Goal: Communication & Community: Answer question/provide support

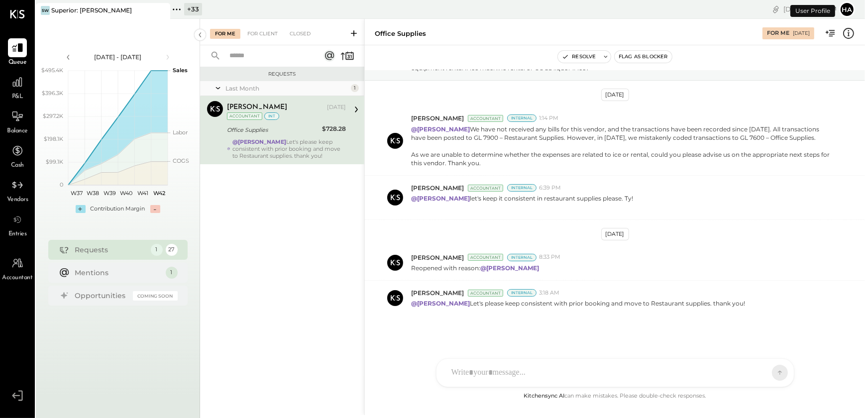
scroll to position [59, 0]
click at [160, 11] on icon at bounding box center [161, 10] width 5 height 5
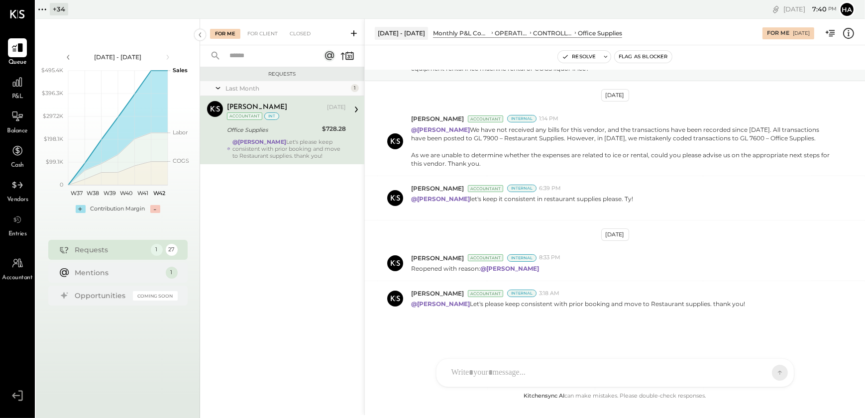
click at [44, 11] on icon at bounding box center [42, 9] width 13 height 13
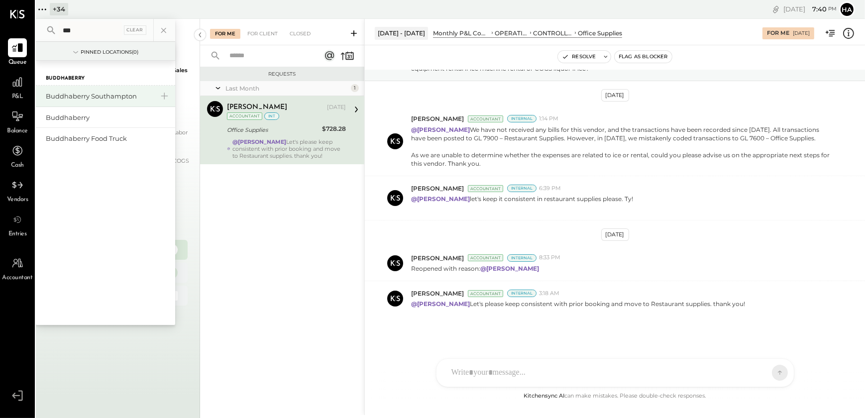
type input "***"
click at [90, 98] on div "Buddhaberry Southampton" at bounding box center [99, 96] width 107 height 9
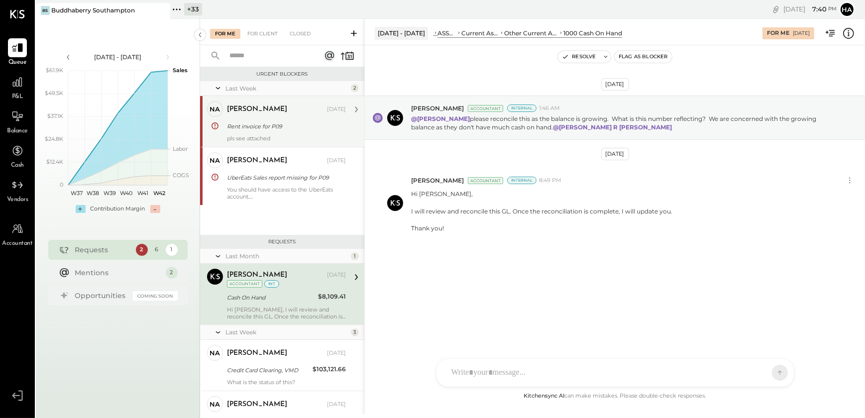
click at [253, 130] on div "Rent invoice for P09" at bounding box center [285, 126] width 116 height 10
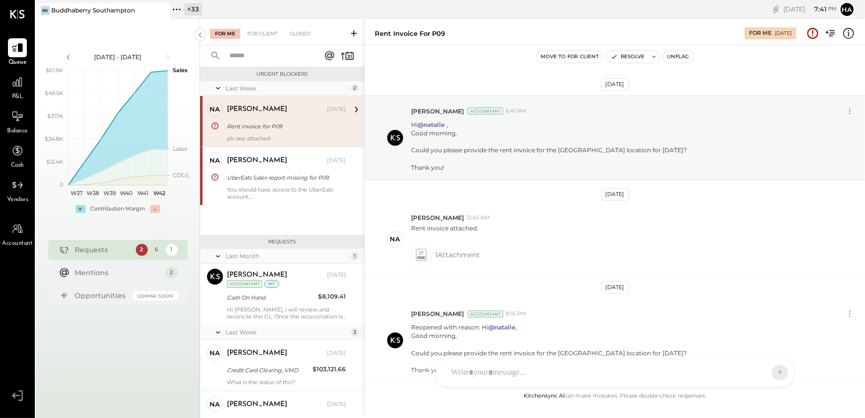
scroll to position [151, 0]
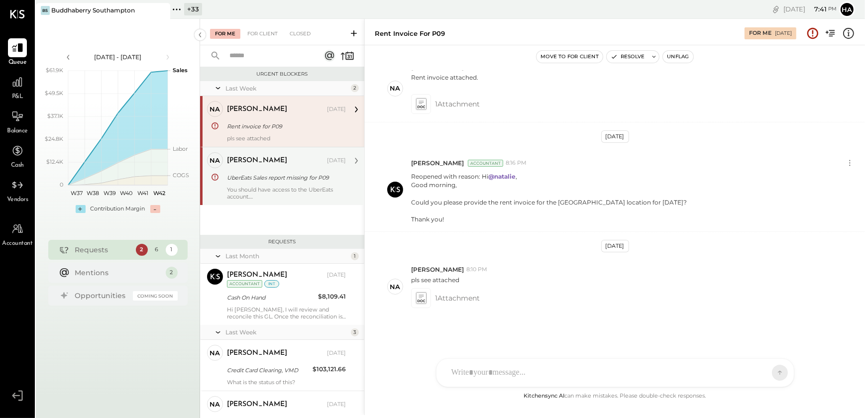
click at [242, 198] on div "You should have access to the UberEats account. Login [PERSON_NAME][EMAIL_ADDRE…" at bounding box center [286, 193] width 119 height 14
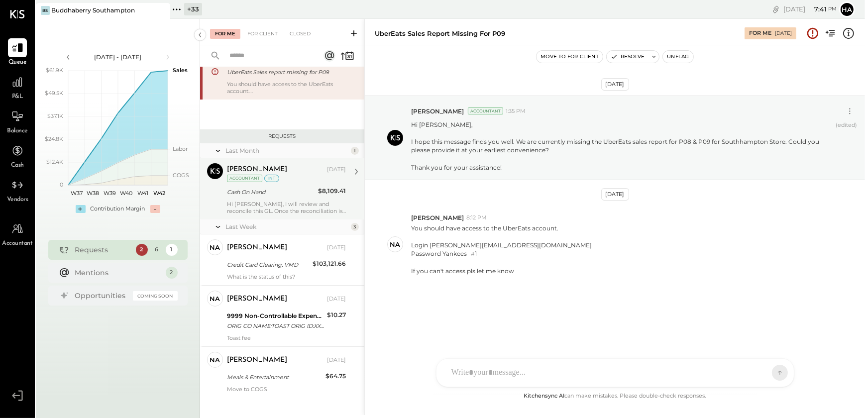
scroll to position [113, 0]
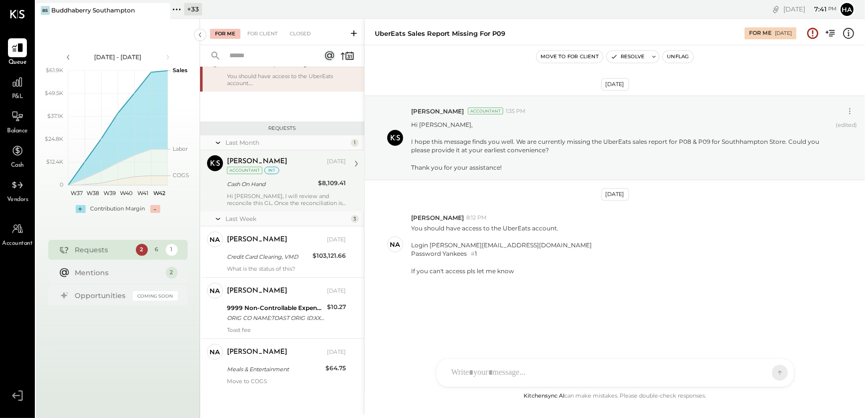
click at [245, 193] on div "Hi [PERSON_NAME], I will review and reconcile this GL. Once the reconciliation …" at bounding box center [286, 200] width 119 height 14
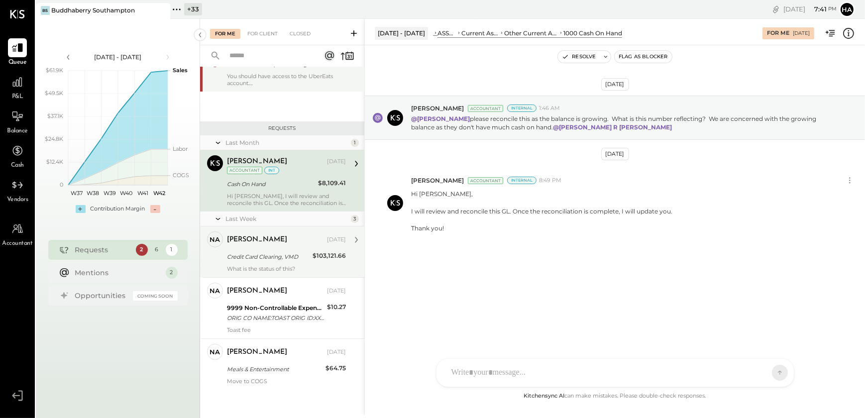
click at [246, 238] on div "[PERSON_NAME]" at bounding box center [257, 240] width 60 height 10
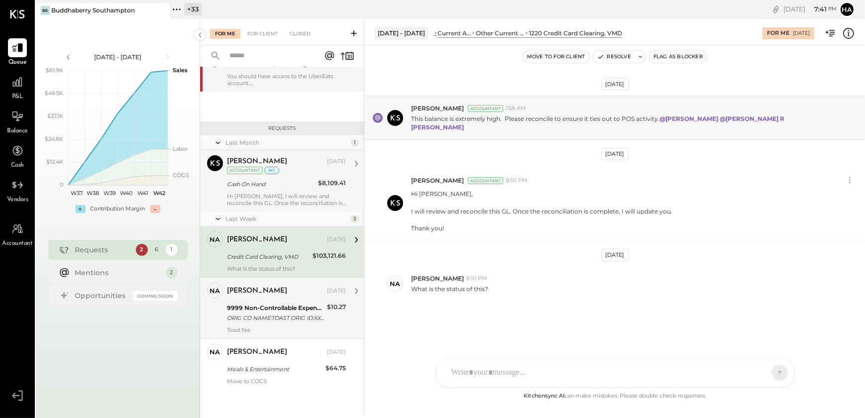
click at [250, 315] on div "ORIG CO NAME:TOAST ORIG ID:XXXXXX1001 DESC DATE:[DATE] CO ENTRY DESCR:EOM Sep 3…" at bounding box center [275, 318] width 97 height 10
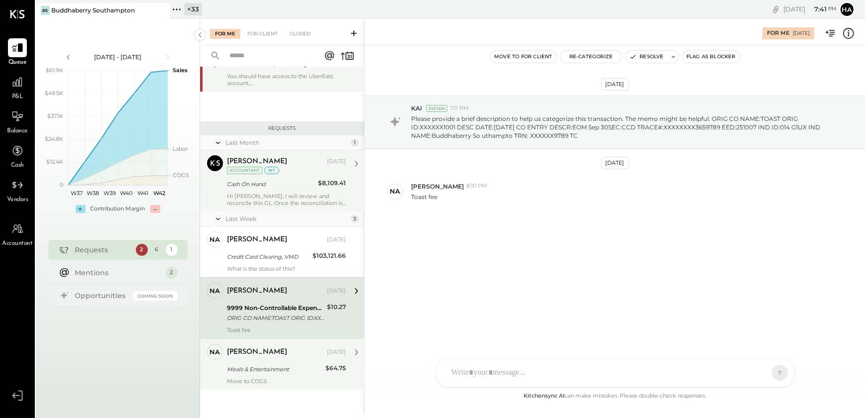
click at [264, 361] on div "[PERSON_NAME] [DATE] Meals & Entertainment $64.75 Move to COGS" at bounding box center [286, 364] width 119 height 41
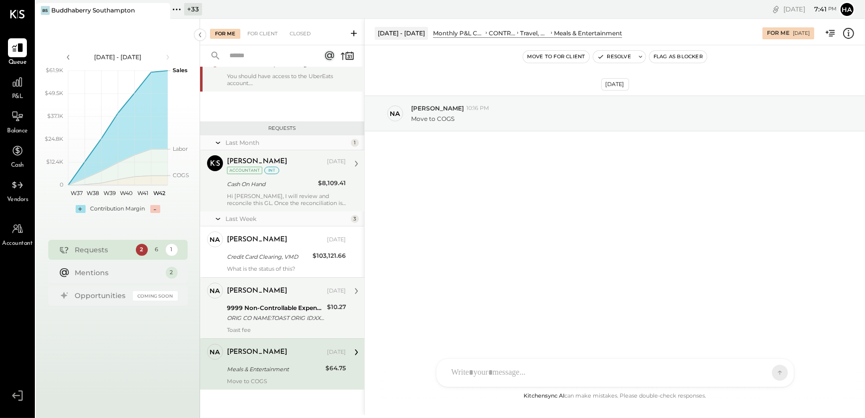
click at [264, 309] on div "9999 Non-Controllable Expenses:Other Income and Expenses:To Be Classified P&L" at bounding box center [275, 308] width 97 height 10
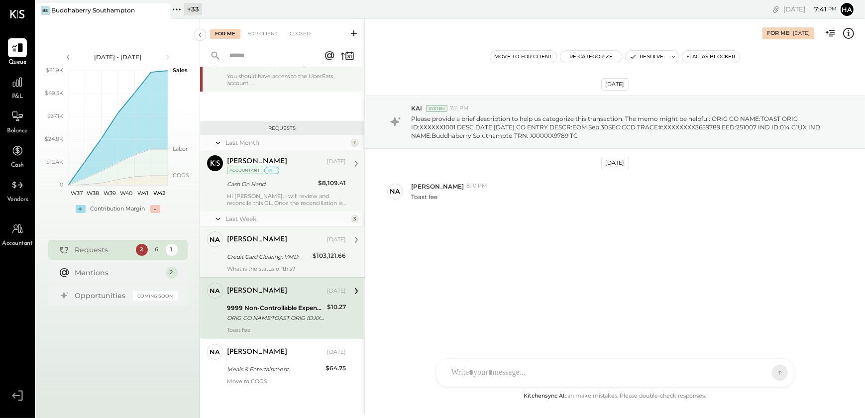
click at [266, 264] on div "[PERSON_NAME] [DATE] Credit Card Clearing, VMD $103,121.66 What is the status o…" at bounding box center [286, 251] width 119 height 41
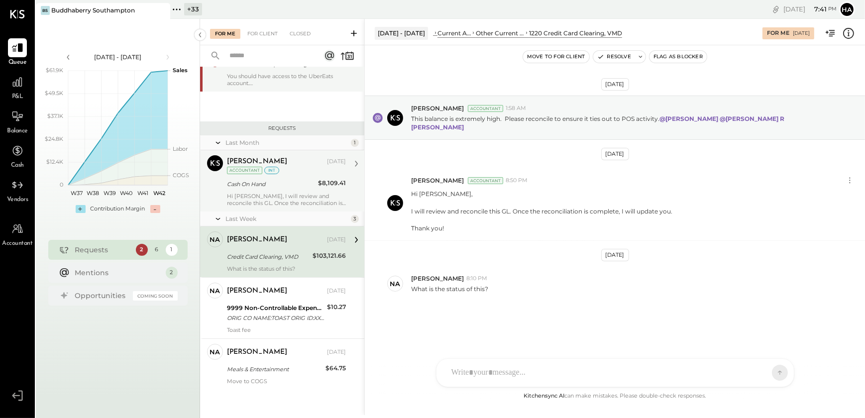
click at [266, 212] on div "Last Week 3" at bounding box center [282, 218] width 164 height 15
click at [268, 200] on div "Hi [PERSON_NAME], I will review and reconcile this GL. Once the reconciliation …" at bounding box center [286, 200] width 119 height 14
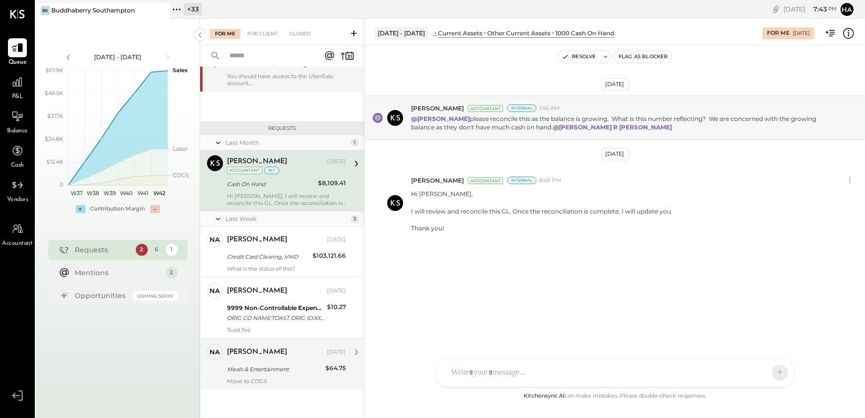
click at [229, 366] on div "Meals & Entertainment" at bounding box center [275, 369] width 96 height 10
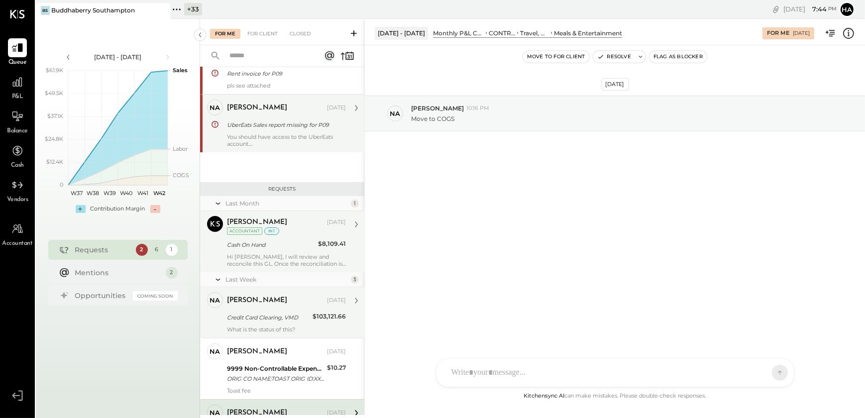
scroll to position [113, 0]
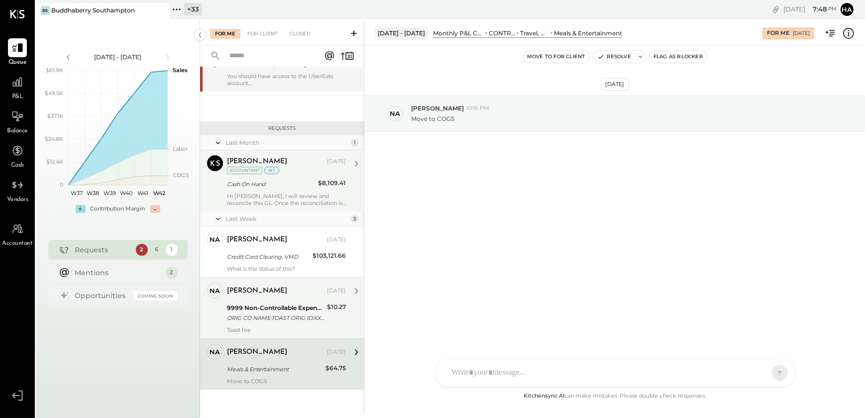
click at [258, 323] on div "[PERSON_NAME] [DATE] 9999 Non-Controllable Expenses:Other Income and Expenses:T…" at bounding box center [286, 308] width 119 height 51
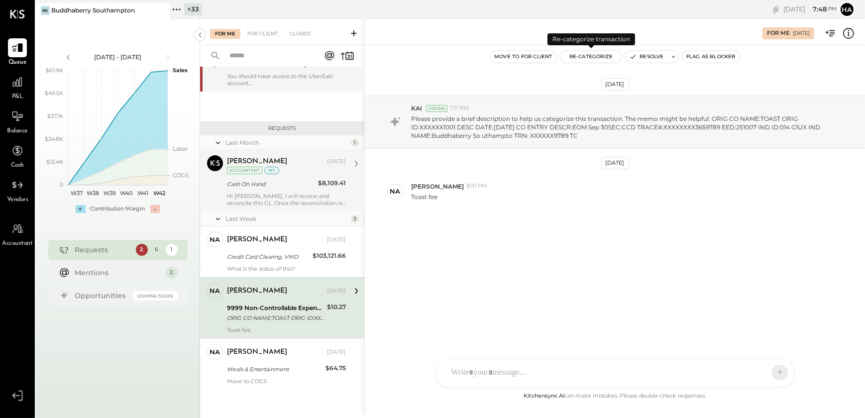
click at [584, 56] on button "Re-Categorize" at bounding box center [591, 57] width 62 height 12
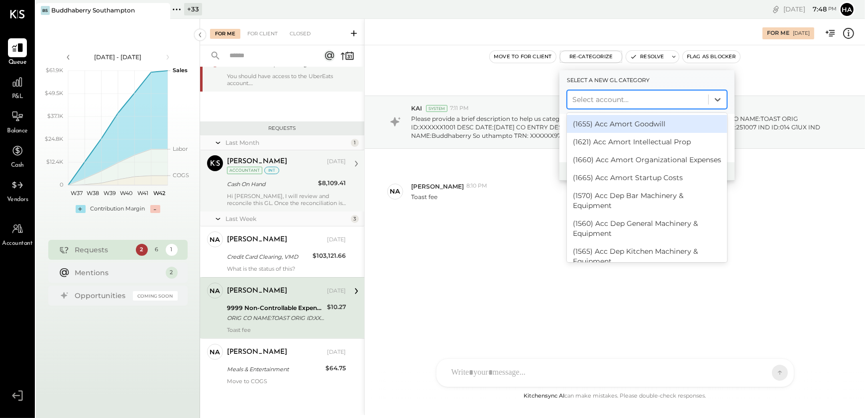
click at [589, 98] on div at bounding box center [637, 100] width 131 height 12
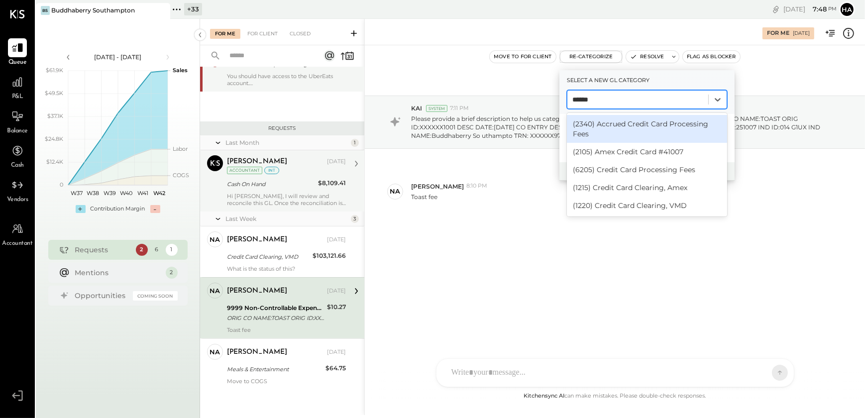
type input "******"
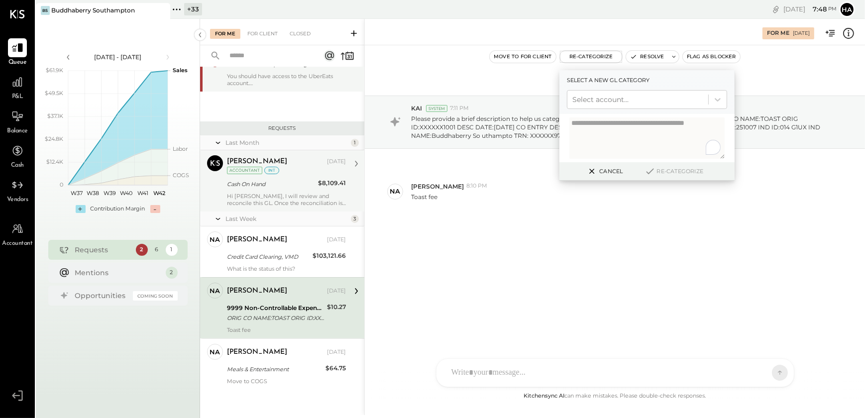
click at [486, 243] on div "[DATE] KAI System 7:11 PM Please provide a brief description to help us categor…" at bounding box center [615, 176] width 500 height 213
drag, startPoint x: 591, startPoint y: 174, endPoint x: 580, endPoint y: 181, distance: 12.6
click at [591, 174] on icon at bounding box center [592, 171] width 12 height 12
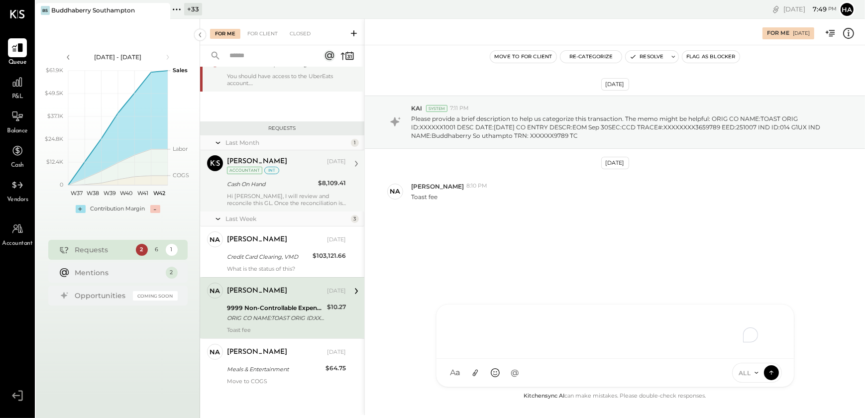
click at [477, 350] on div "To enrich screen reader interactions, please activate Accessibility in Grammarl…" at bounding box center [614, 330] width 337 height 40
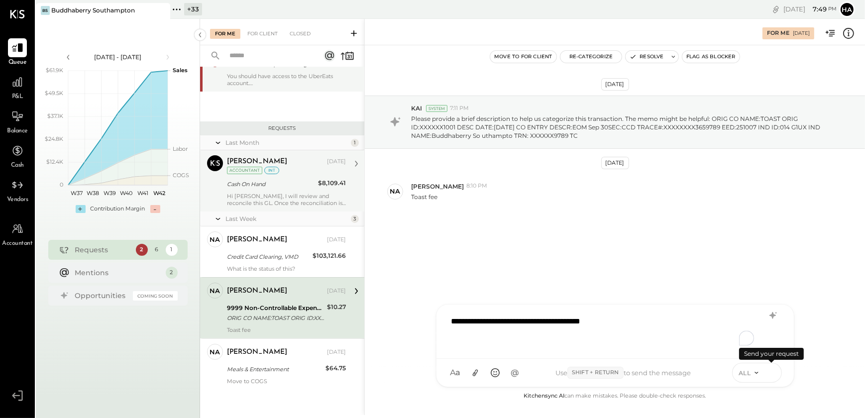
click at [773, 371] on icon at bounding box center [771, 372] width 9 height 10
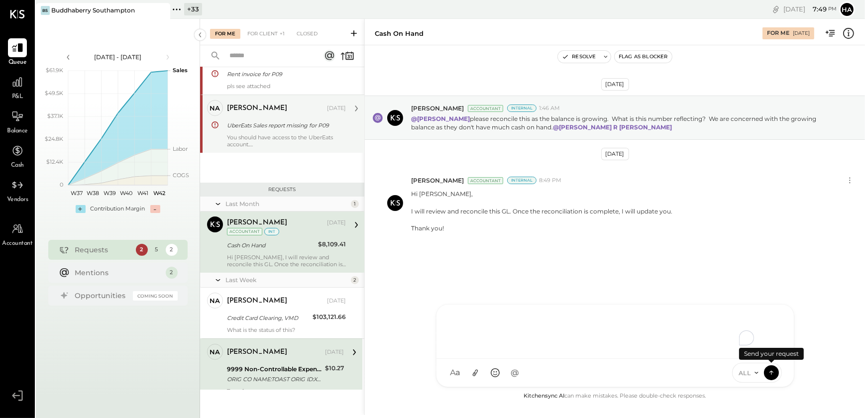
scroll to position [51, 0]
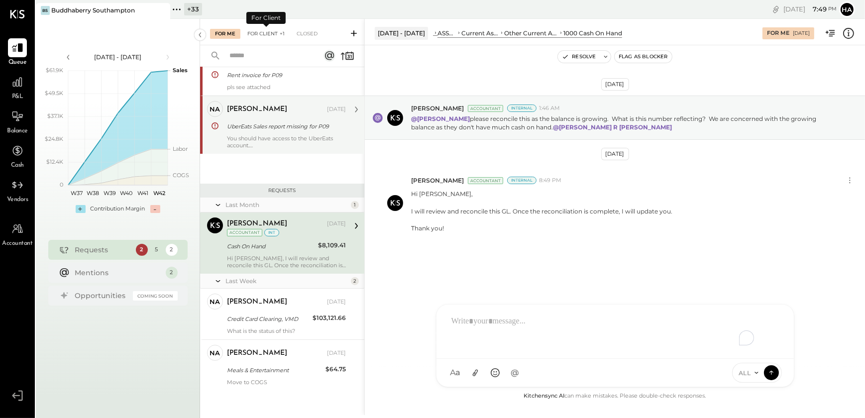
click at [256, 34] on div "For Client +1" at bounding box center [265, 34] width 47 height 10
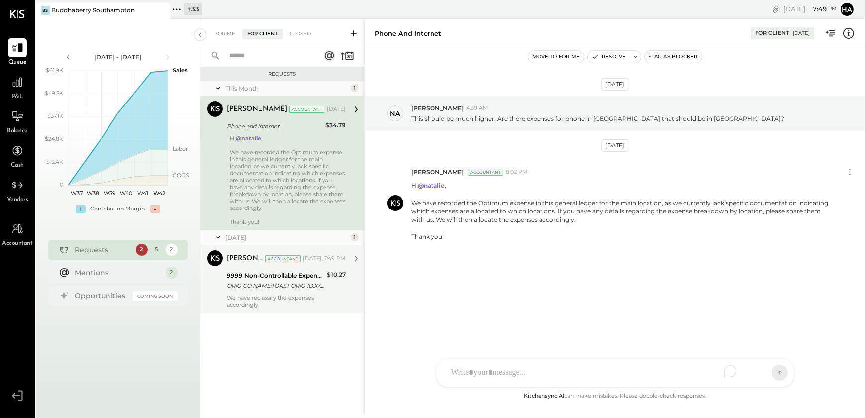
click at [263, 300] on div "We have reclassify the expenses accordingly" at bounding box center [286, 301] width 119 height 14
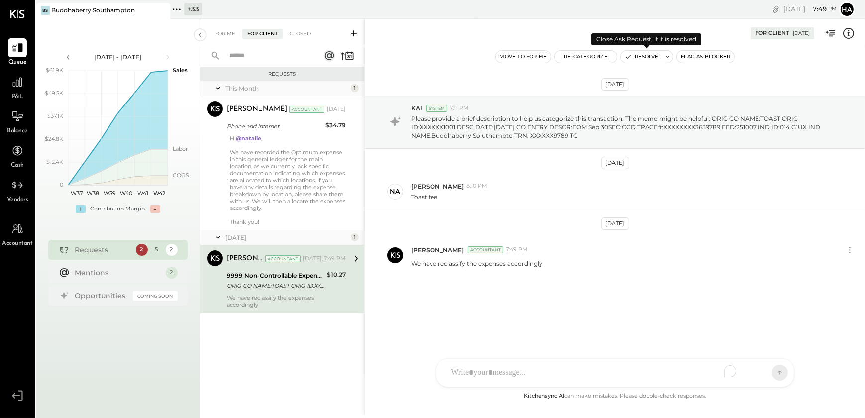
click at [643, 57] on button "Resolve" at bounding box center [641, 57] width 42 height 12
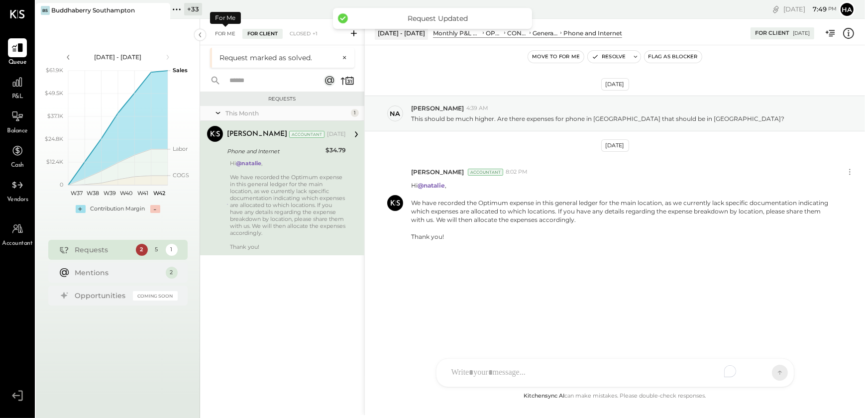
click at [218, 35] on div "For Me" at bounding box center [225, 34] width 30 height 10
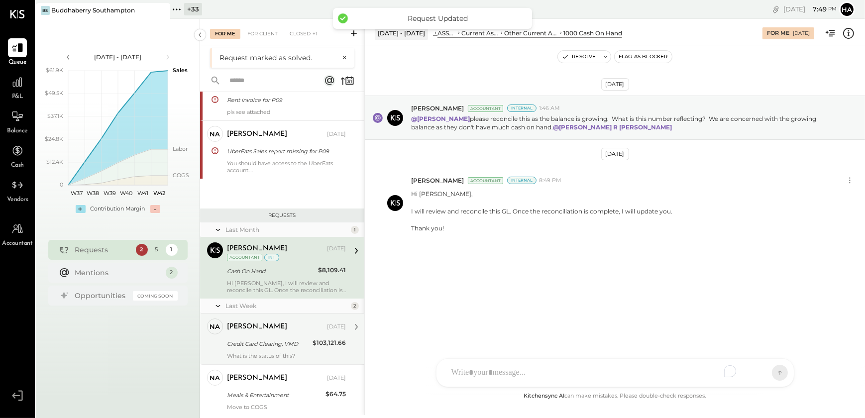
scroll to position [52, 0]
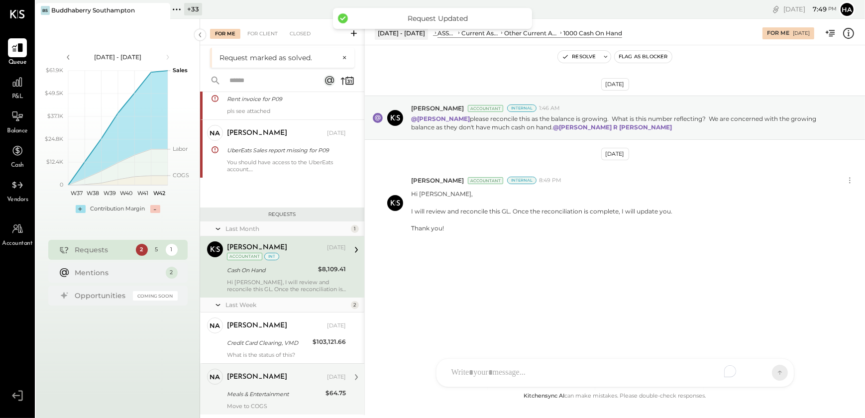
click at [266, 398] on div "Meals & Entertainment" at bounding box center [275, 394] width 96 height 10
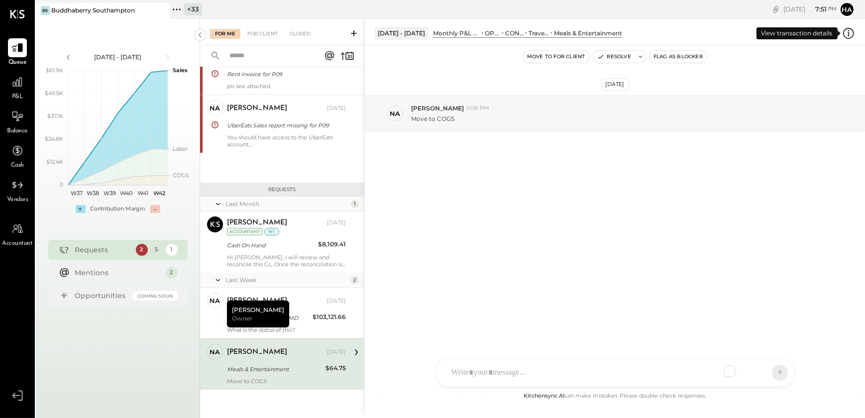
click at [851, 35] on icon at bounding box center [848, 33] width 13 height 13
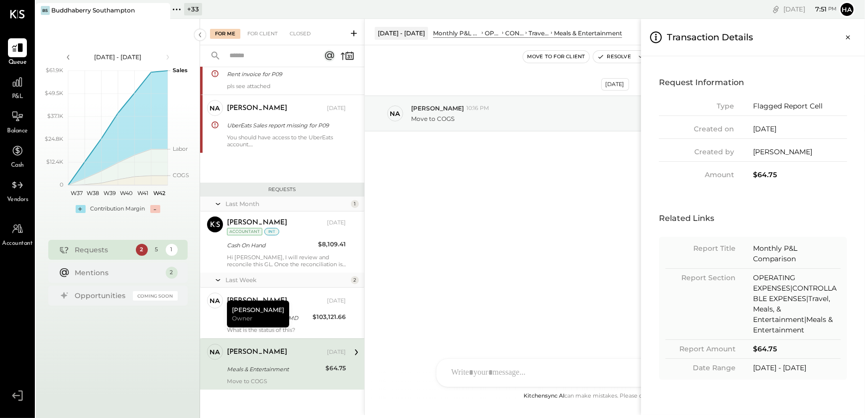
drag, startPoint x: 849, startPoint y: 38, endPoint x: 844, endPoint y: 43, distance: 7.4
click at [849, 38] on icon "Close panel" at bounding box center [848, 37] width 10 height 10
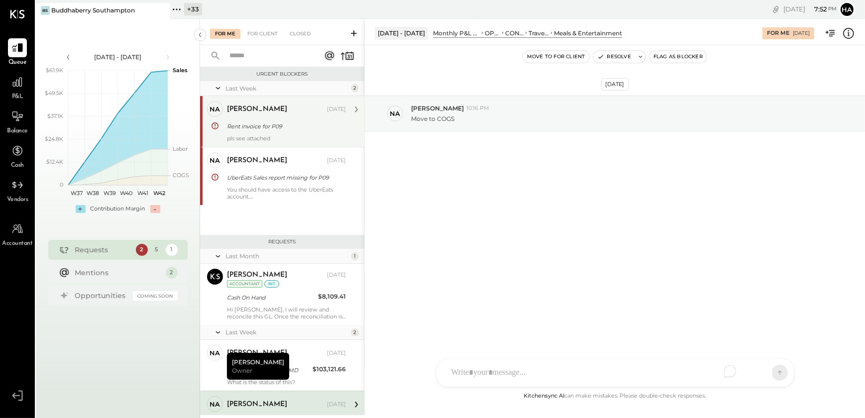
click at [254, 131] on div "Rent invoice for P09" at bounding box center [285, 126] width 116 height 10
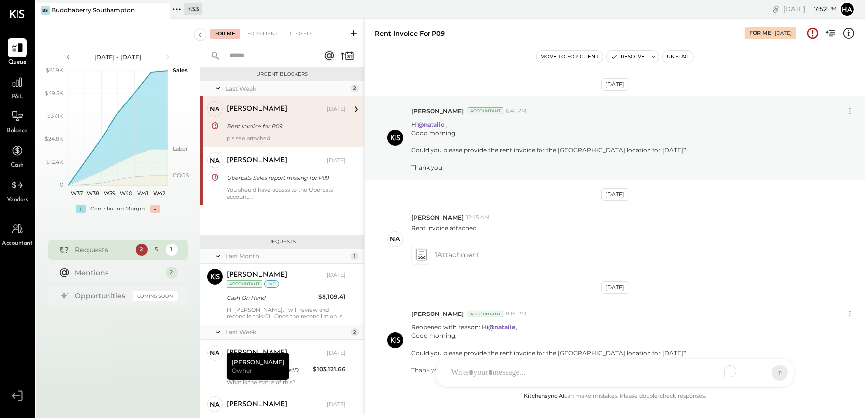
scroll to position [151, 0]
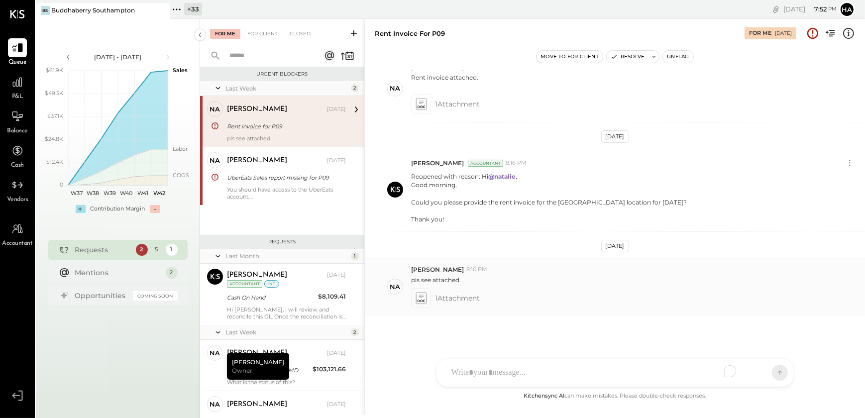
click at [419, 296] on icon at bounding box center [420, 296] width 5 height 3
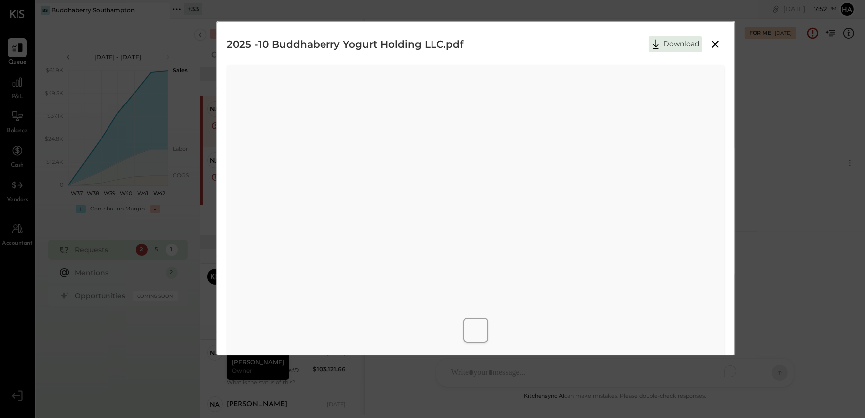
click at [714, 47] on icon at bounding box center [715, 44] width 12 height 12
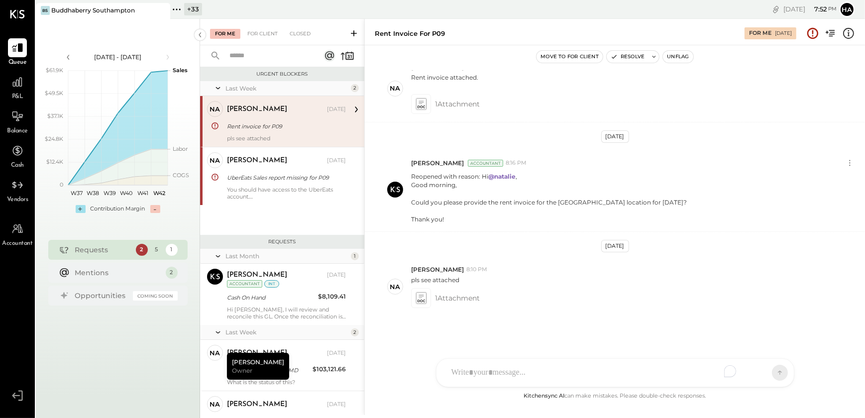
click at [475, 372] on div "[PERSON_NAME] [PERSON_NAME] [PERSON_NAME] R [PERSON_NAME] MG [PERSON_NAME] N [P…" at bounding box center [615, 372] width 358 height 29
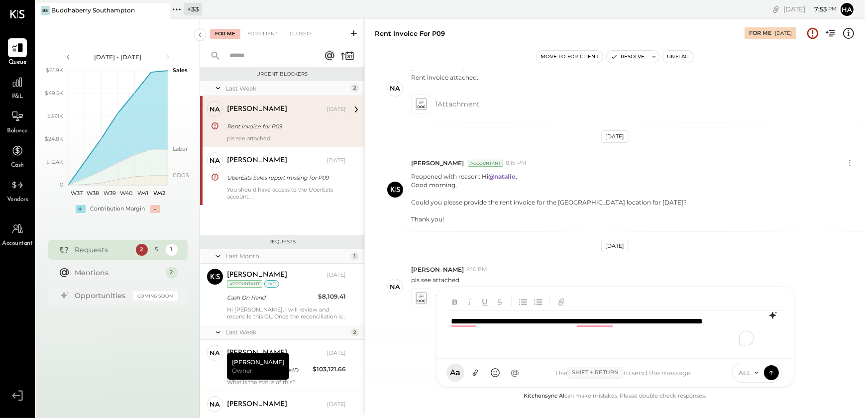
click at [772, 312] on icon at bounding box center [772, 315] width 6 height 7
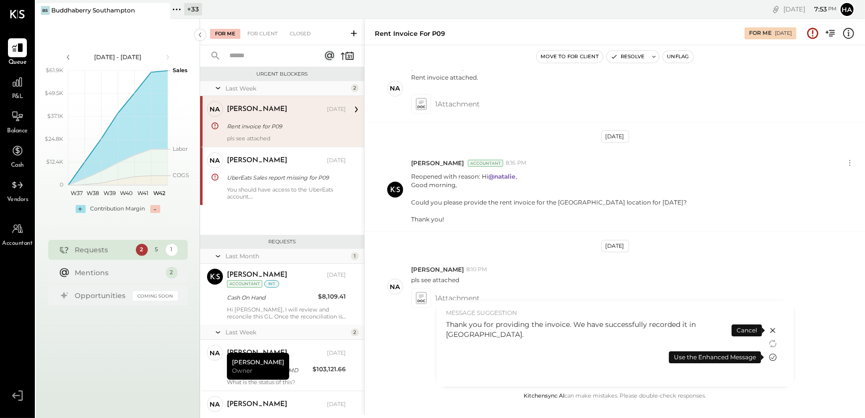
click at [772, 358] on icon at bounding box center [773, 357] width 12 height 12
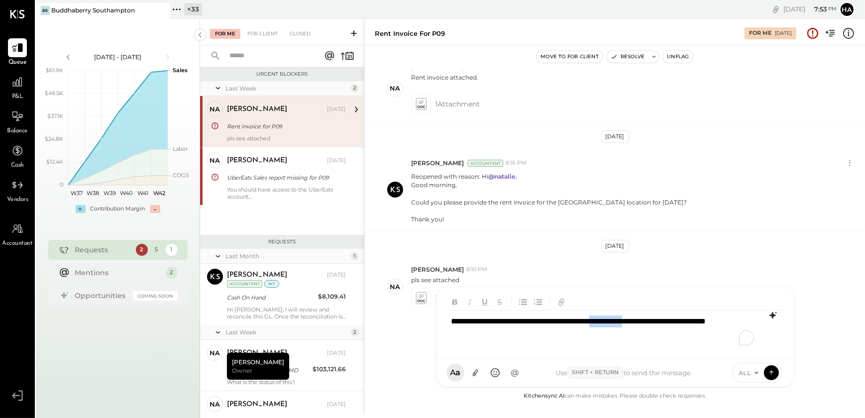
drag, startPoint x: 634, startPoint y: 323, endPoint x: 677, endPoint y: 326, distance: 42.9
click at [677, 326] on div "**********" at bounding box center [614, 330] width 337 height 40
click at [772, 372] on icon at bounding box center [771, 372] width 9 height 10
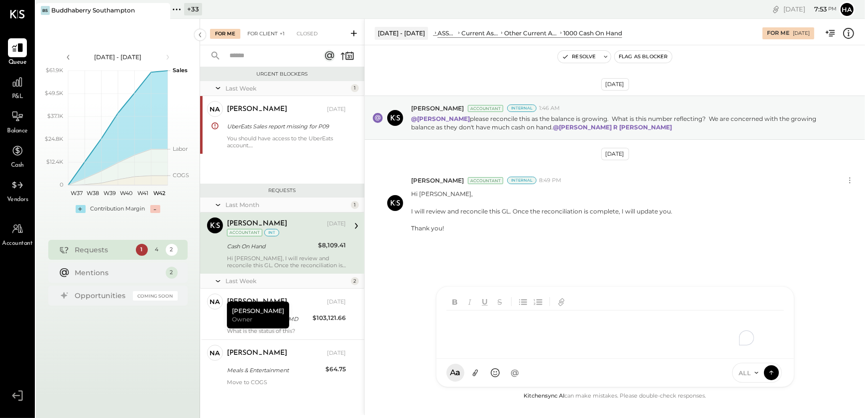
click at [263, 36] on div "For Client +1" at bounding box center [265, 34] width 47 height 10
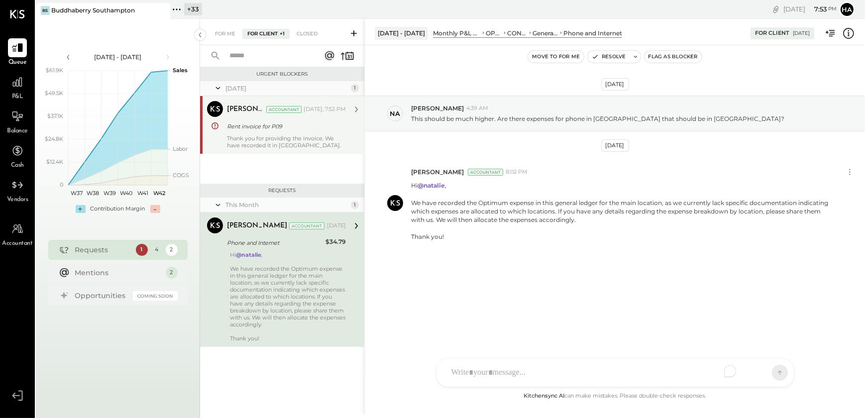
click at [244, 149] on div "[PERSON_NAME] Accountant [PERSON_NAME] Accountant [DATE], 7:53 PM Rent invoice …" at bounding box center [282, 125] width 164 height 58
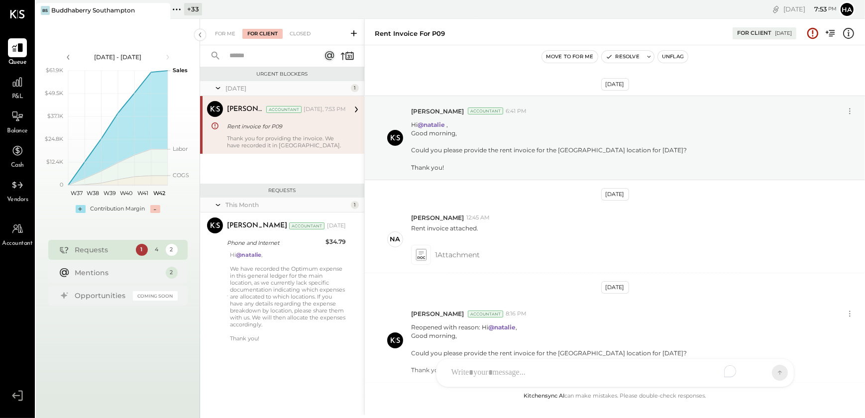
scroll to position [217, 0]
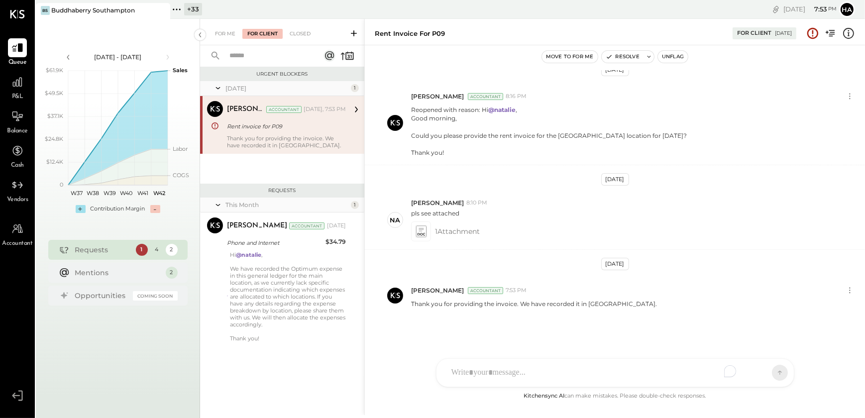
click at [666, 65] on div "Move to for me Resolve Unflag" at bounding box center [615, 56] width 500 height 23
click at [671, 58] on button "Unflag" at bounding box center [673, 57] width 30 height 12
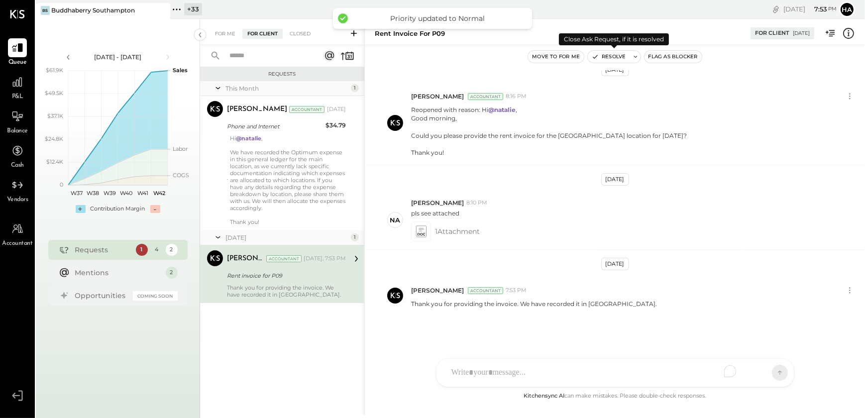
click at [611, 56] on button "Resolve" at bounding box center [609, 57] width 42 height 12
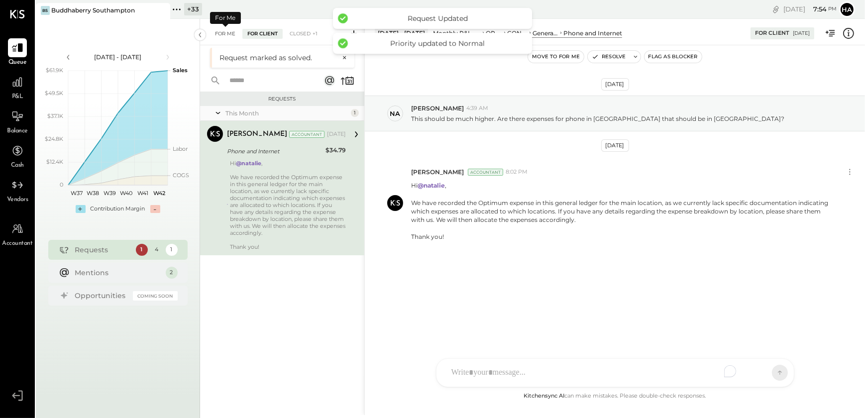
click at [220, 35] on div "For Me" at bounding box center [225, 34] width 30 height 10
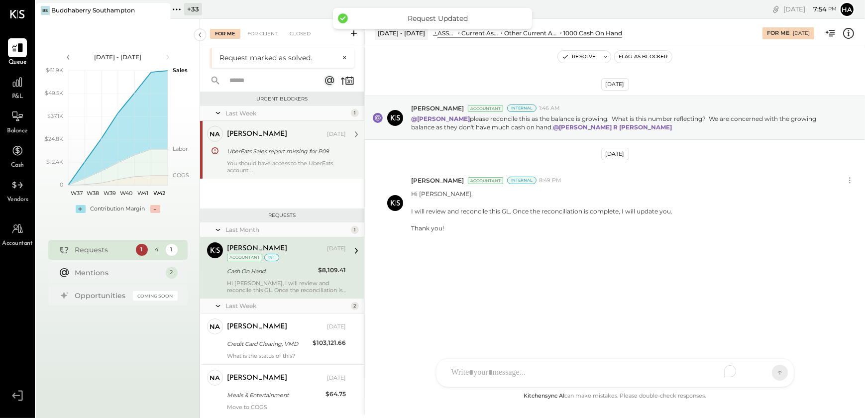
click at [244, 166] on div "You should have access to the UberEats account. Login [PERSON_NAME][EMAIL_ADDRE…" at bounding box center [286, 167] width 119 height 14
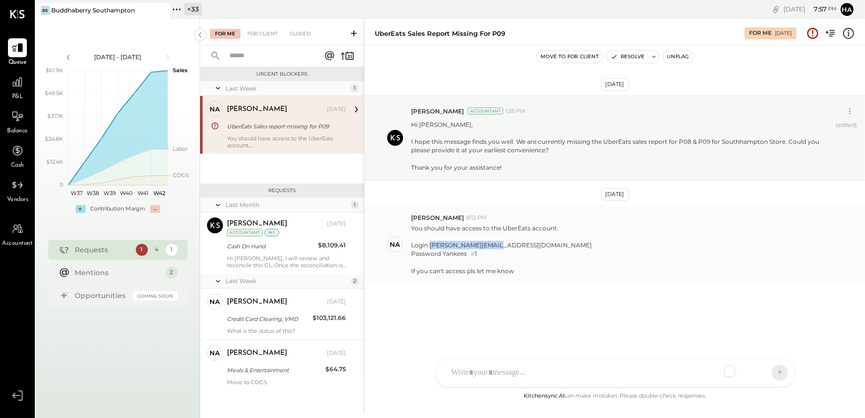
drag, startPoint x: 429, startPoint y: 244, endPoint x: 502, endPoint y: 246, distance: 72.7
click at [502, 246] on div "Login [PERSON_NAME][EMAIL_ADDRESS][DOMAIN_NAME]" at bounding box center [501, 245] width 181 height 8
copy div "[PERSON_NAME][EMAIL_ADDRESS][DOMAIN_NAME]"
drag, startPoint x: 441, startPoint y: 253, endPoint x: 483, endPoint y: 259, distance: 41.7
click at [483, 259] on p "You should have access to the UberEats account. Login [PERSON_NAME][EMAIL_ADDRE…" at bounding box center [501, 249] width 181 height 51
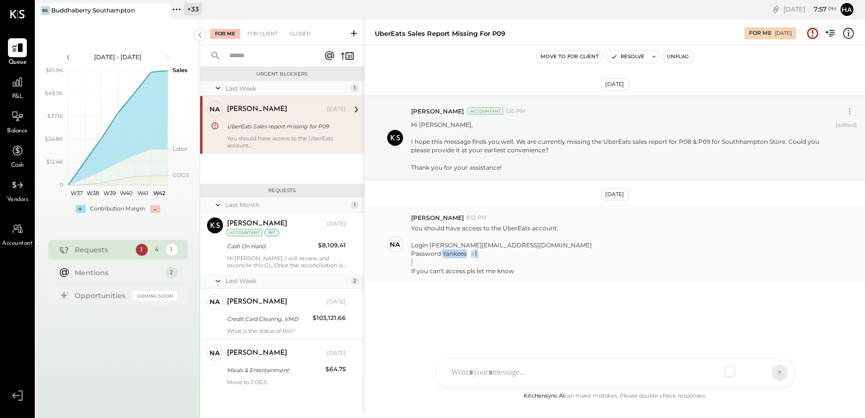
copy div "Yankees # 1"
click at [478, 379] on div "[PERSON_NAME] [PERSON_NAME] [PERSON_NAME] R [PERSON_NAME] MG [PERSON_NAME] N [P…" at bounding box center [615, 372] width 358 height 29
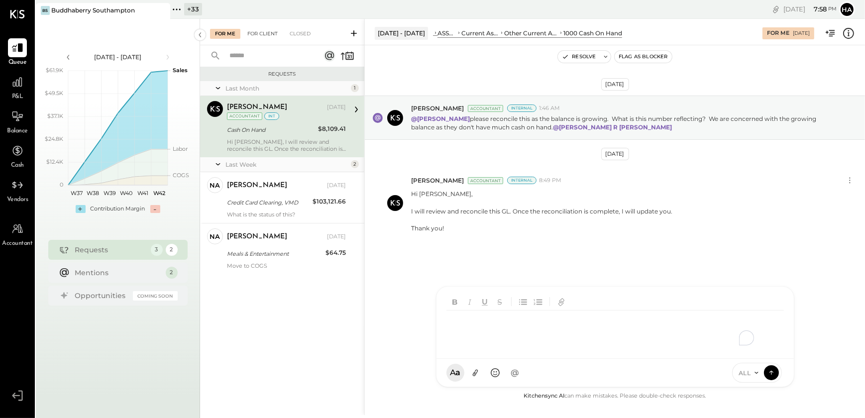
click at [261, 35] on div "For Client" at bounding box center [262, 34] width 40 height 10
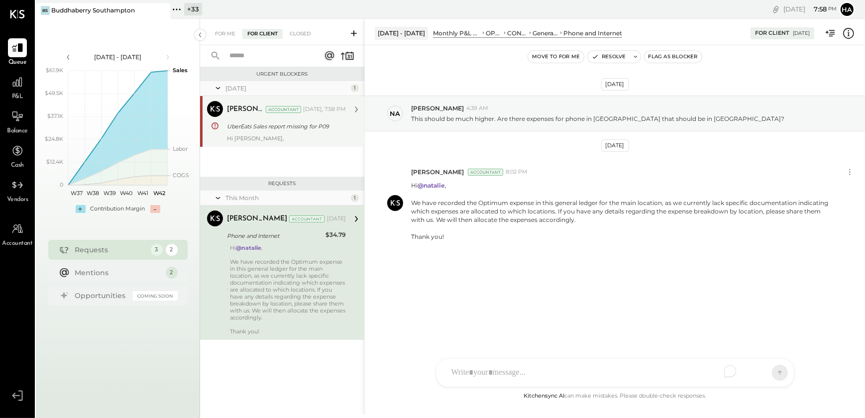
click at [254, 122] on div "UberEats Sales report missing for P09" at bounding box center [285, 126] width 116 height 10
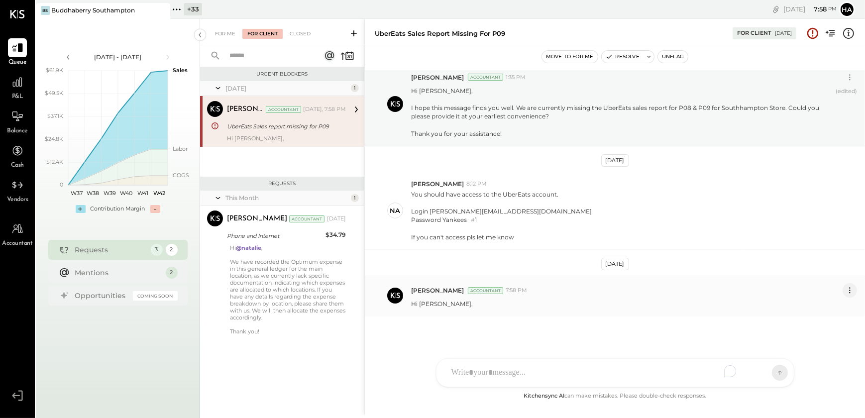
click at [849, 290] on icon at bounding box center [849, 290] width 1 height 1
click at [812, 310] on button "Edit Message" at bounding box center [823, 307] width 67 height 16
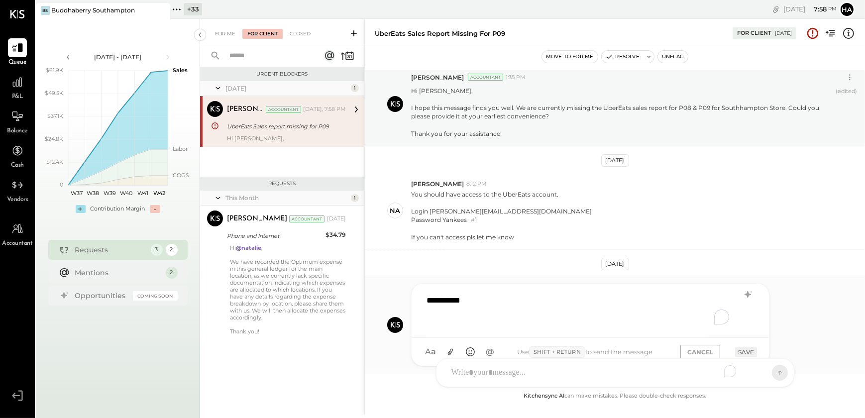
click at [434, 317] on div "**********" at bounding box center [589, 310] width 337 height 40
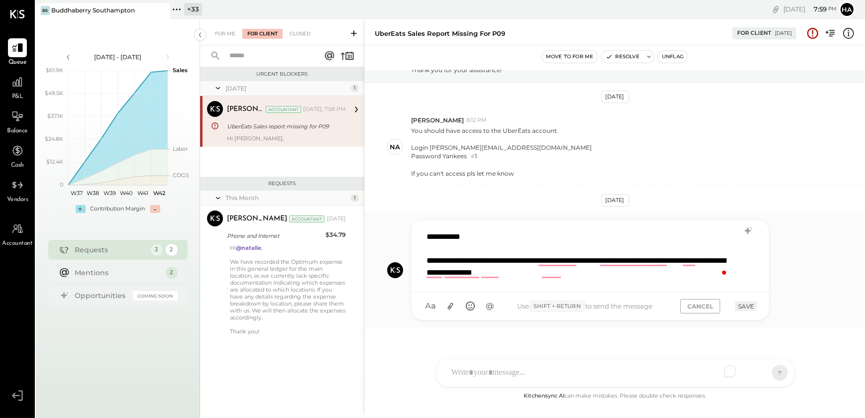
click at [596, 274] on div "**********" at bounding box center [577, 267] width 302 height 24
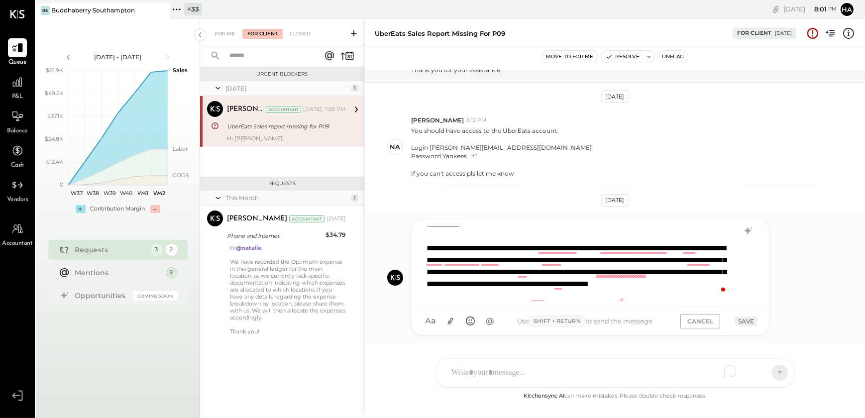
scroll to position [24, 0]
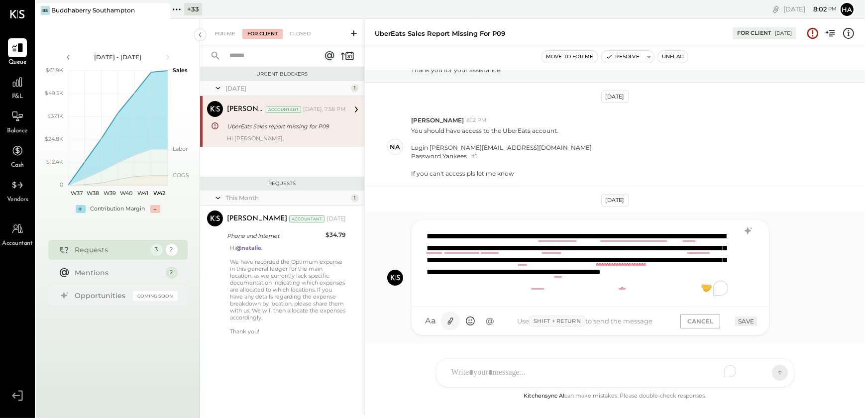
click at [446, 318] on icon at bounding box center [450, 321] width 10 height 10
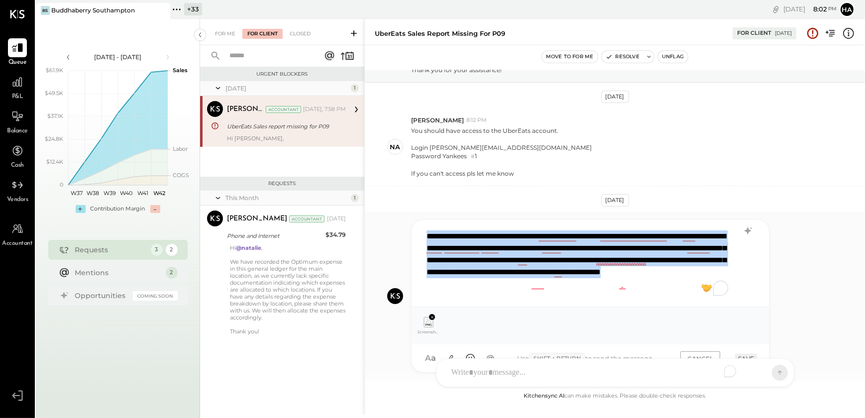
drag, startPoint x: 474, startPoint y: 294, endPoint x: 420, endPoint y: 233, distance: 80.7
click at [420, 233] on div "**********" at bounding box center [589, 263] width 357 height 87
copy div "**********"
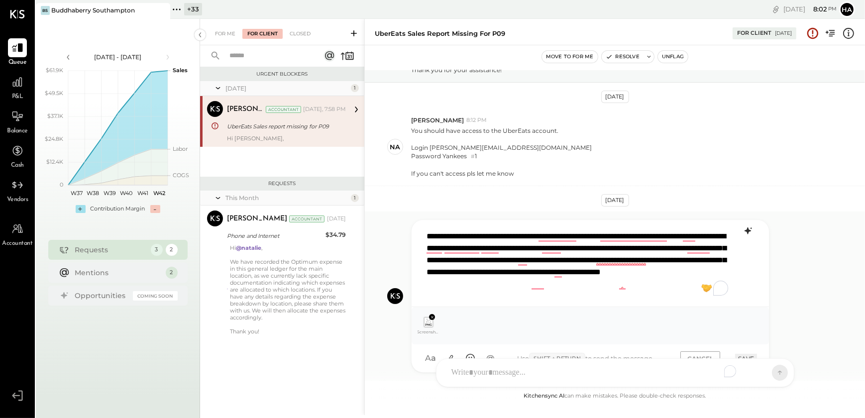
click at [746, 228] on icon at bounding box center [747, 230] width 6 height 7
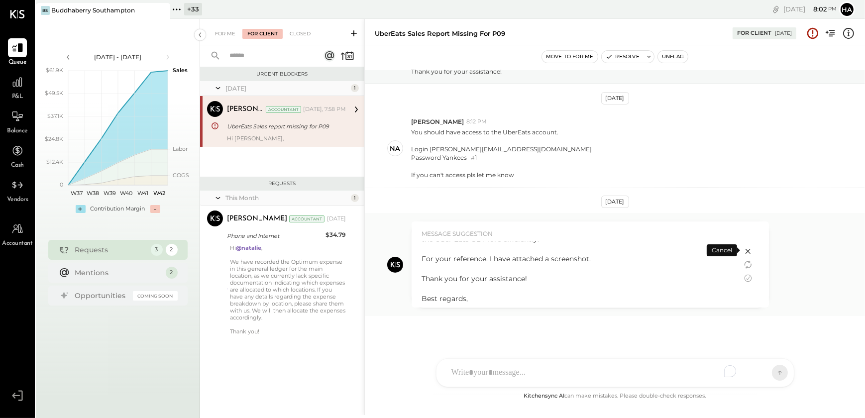
scroll to position [96, 0]
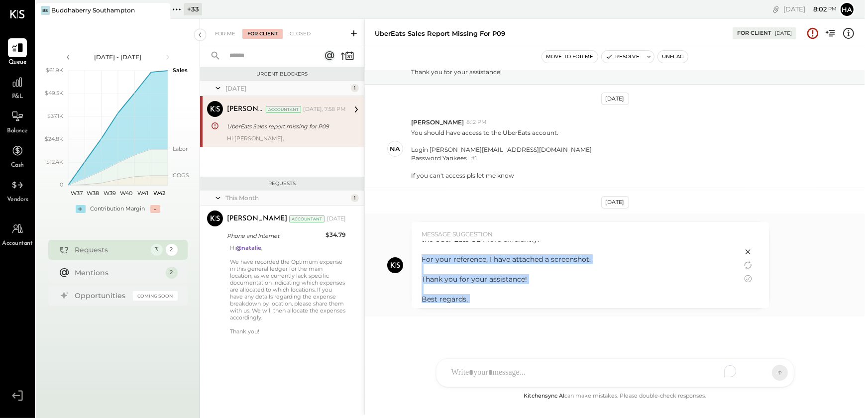
drag, startPoint x: 470, startPoint y: 296, endPoint x: 421, endPoint y: 249, distance: 67.6
click at [421, 249] on div "Hi [PERSON_NAME], Thank you for providing the Uber Eats login credentials. Howe…" at bounding box center [576, 244] width 310 height 139
drag, startPoint x: 421, startPoint y: 249, endPoint x: 471, endPoint y: 297, distance: 69.3
click at [471, 297] on div "Hi [PERSON_NAME], Thank you for providing the Uber Eats login credentials. Howe…" at bounding box center [576, 244] width 310 height 139
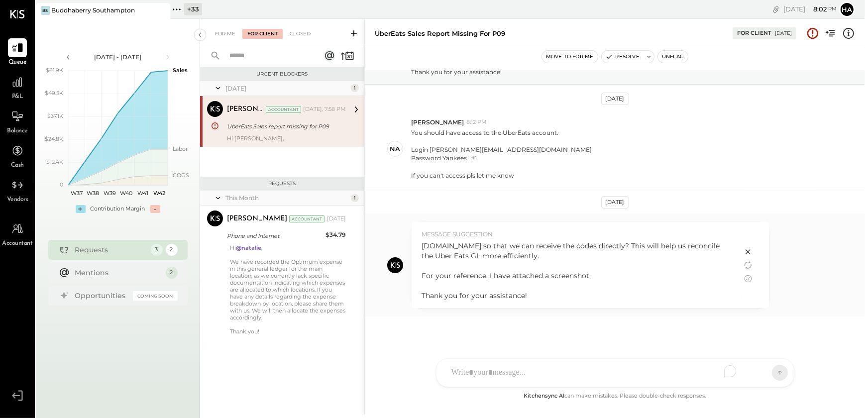
drag, startPoint x: 471, startPoint y: 297, endPoint x: 427, endPoint y: 247, distance: 66.6
click at [427, 247] on div "Hi [PERSON_NAME], Thank you for providing the Uber Eats login credentials. Howe…" at bounding box center [576, 260] width 310 height 139
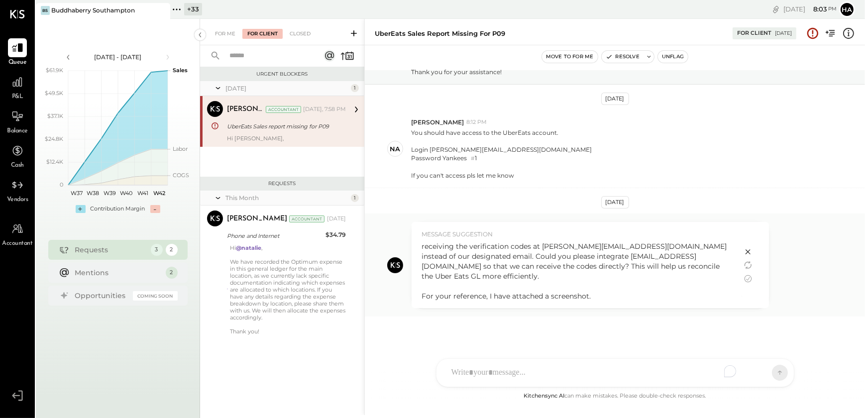
scroll to position [67, 0]
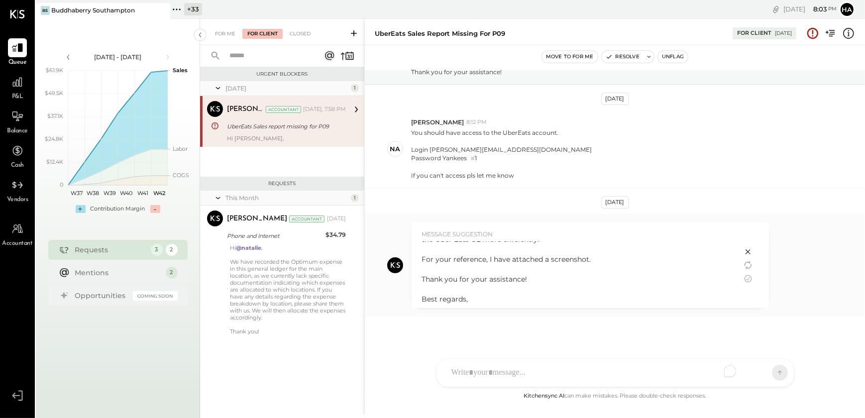
click at [481, 292] on div "Hi [PERSON_NAME], Thank you for providing the Uber Eats login credentials. Howe…" at bounding box center [576, 244] width 310 height 139
click at [745, 275] on icon at bounding box center [748, 279] width 12 height 12
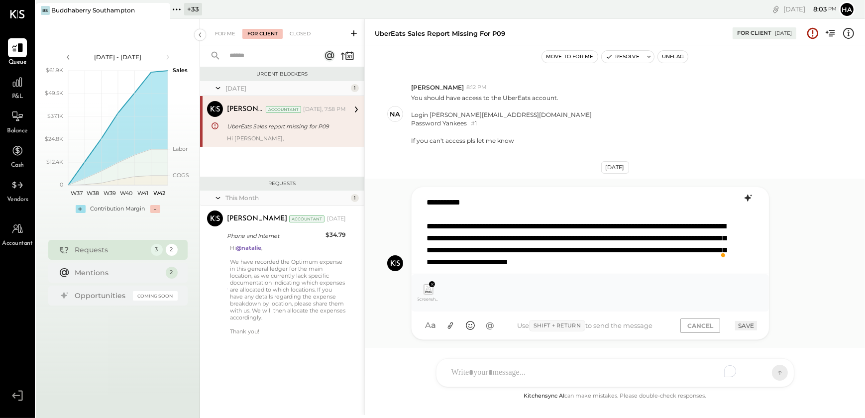
scroll to position [162, 0]
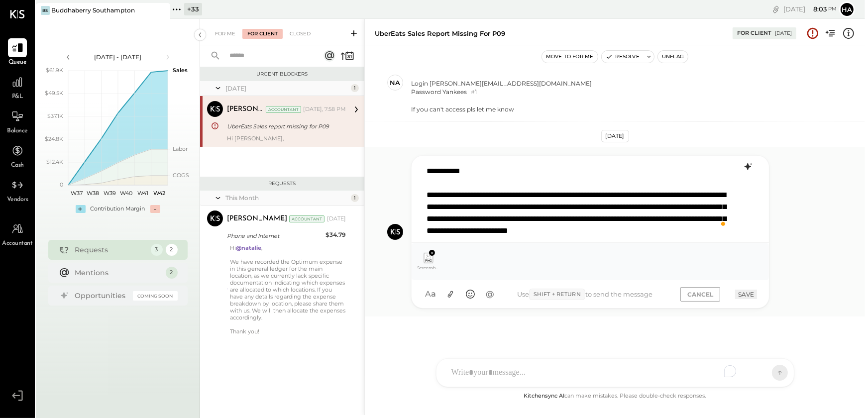
click at [455, 232] on div "**********" at bounding box center [589, 197] width 336 height 75
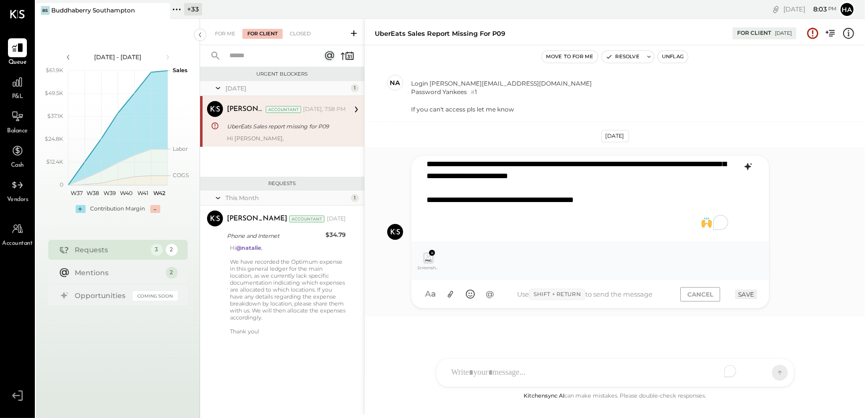
scroll to position [5, 0]
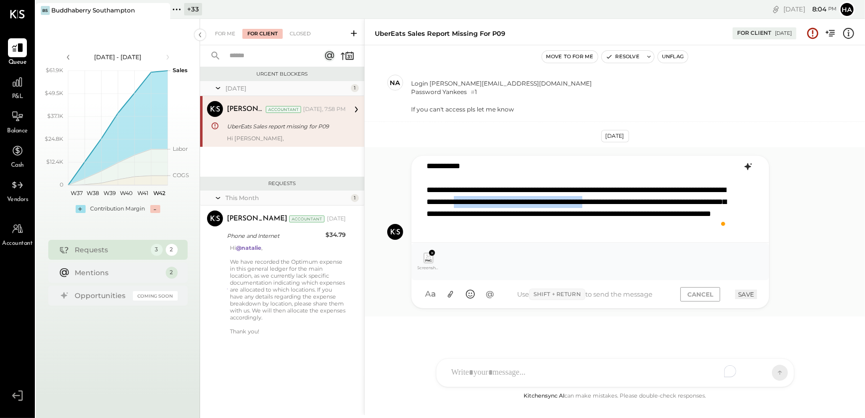
drag, startPoint x: 562, startPoint y: 199, endPoint x: 451, endPoint y: 207, distance: 111.3
click at [451, 207] on div "**********" at bounding box center [589, 197] width 336 height 75
drag, startPoint x: 500, startPoint y: 201, endPoint x: 689, endPoint y: 189, distance: 188.5
click at [689, 189] on div "**********" at bounding box center [589, 197] width 336 height 75
click at [750, 292] on button "SAVE" at bounding box center [746, 294] width 22 height 9
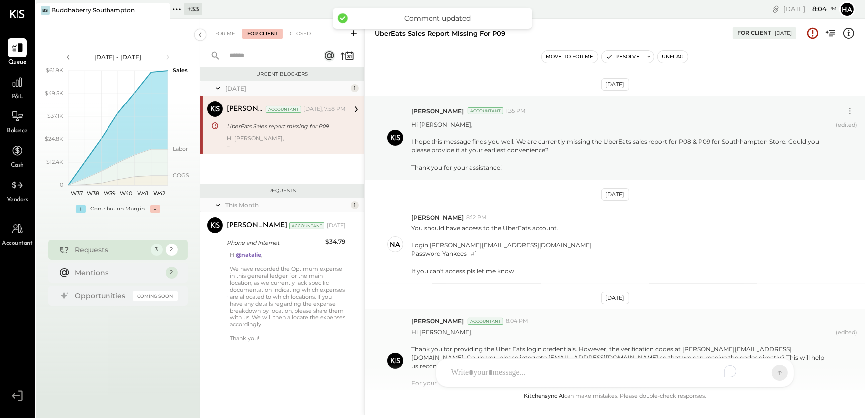
scroll to position [88, 0]
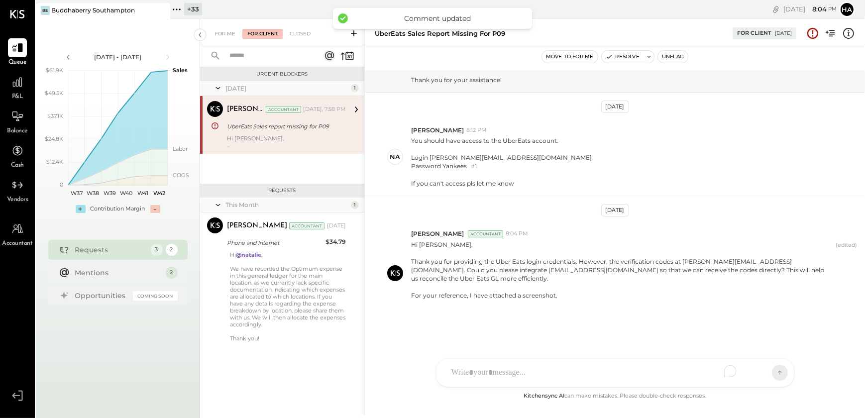
click at [466, 323] on div "[DATE] [PERSON_NAME] Accountant 1:35 PM Hi [PERSON_NAME], I hope this message f…" at bounding box center [615, 230] width 500 height 320
click at [218, 38] on div "For Me" at bounding box center [225, 34] width 30 height 10
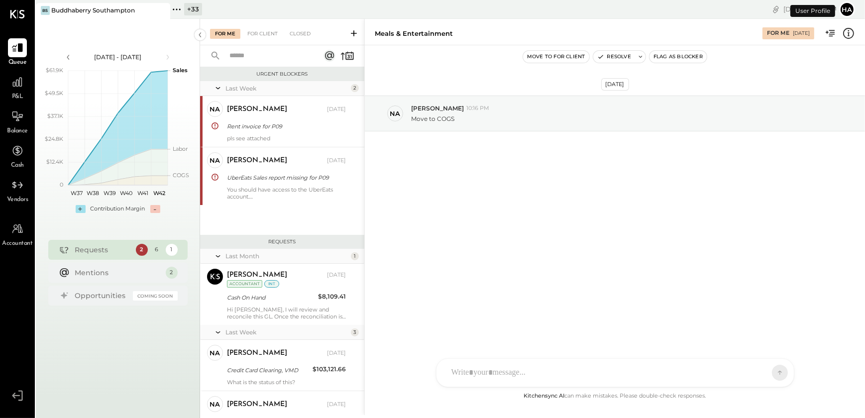
scroll to position [113, 0]
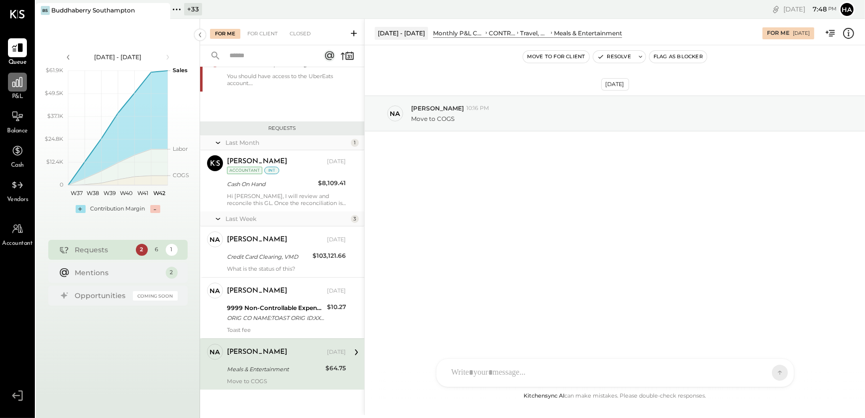
click at [19, 87] on icon at bounding box center [17, 82] width 13 height 13
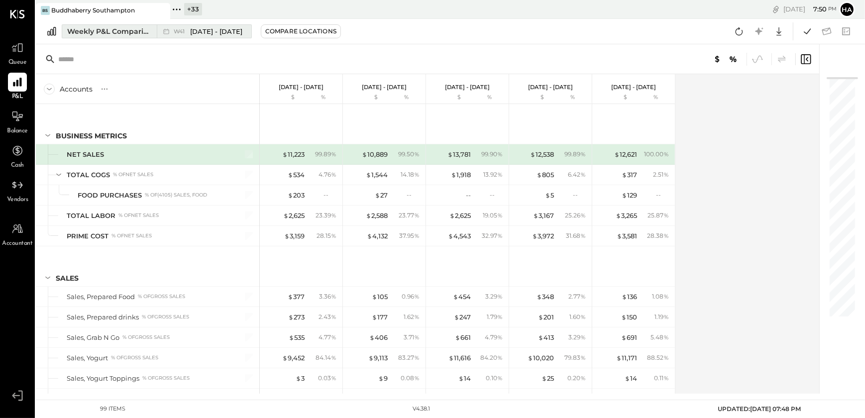
click at [109, 32] on div "Weekly P&L Comparison" at bounding box center [109, 31] width 84 height 10
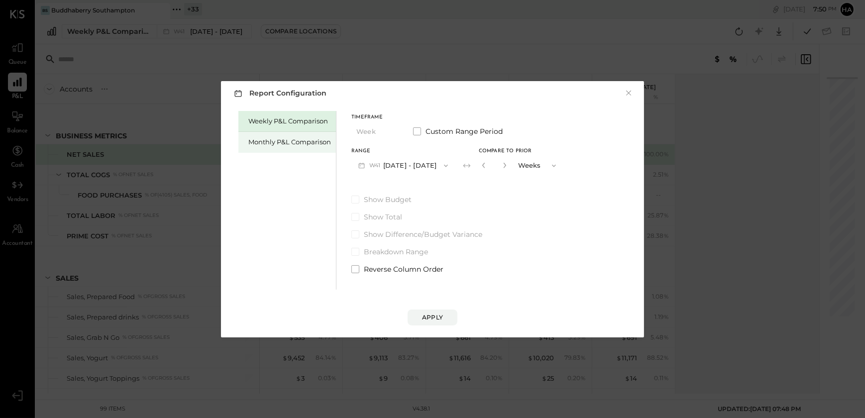
click at [283, 144] on div "Monthly P&L Comparison" at bounding box center [289, 141] width 83 height 9
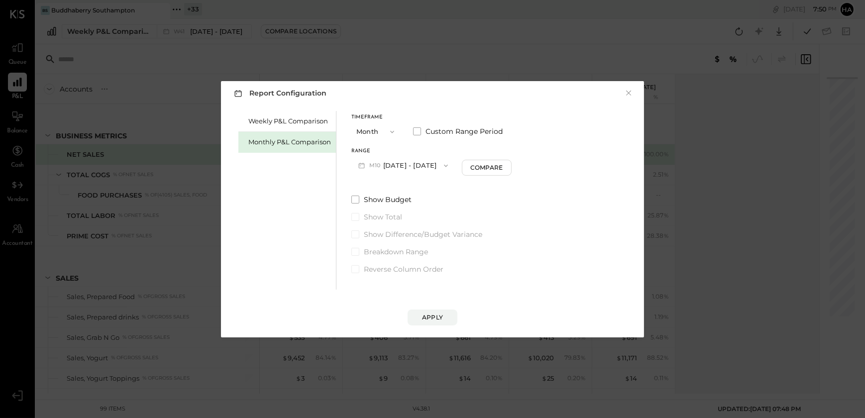
click at [442, 164] on icon "button" at bounding box center [446, 166] width 8 height 8
click at [385, 191] on span "Sep 1 - 30, 2025" at bounding box center [399, 187] width 47 height 8
click at [466, 167] on button "Compare" at bounding box center [488, 168] width 50 height 16
click at [496, 163] on input "*" at bounding box center [495, 165] width 13 height 16
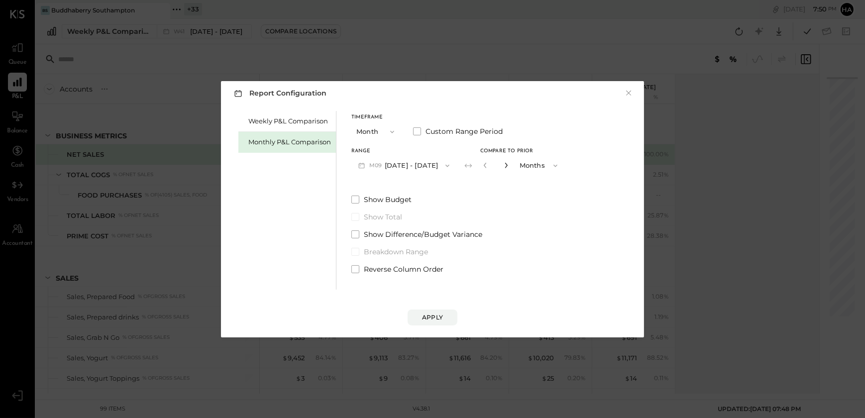
click at [503, 163] on icon "button" at bounding box center [506, 165] width 6 height 6
type input "*"
click at [429, 314] on div "Apply" at bounding box center [432, 317] width 21 height 8
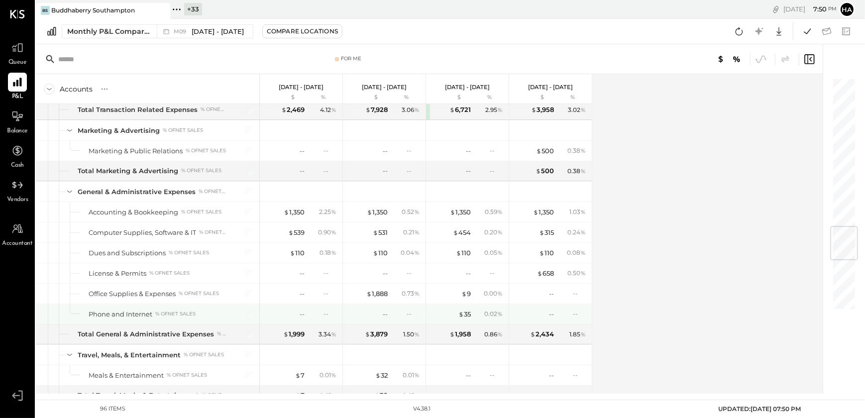
scroll to position [1311, 0]
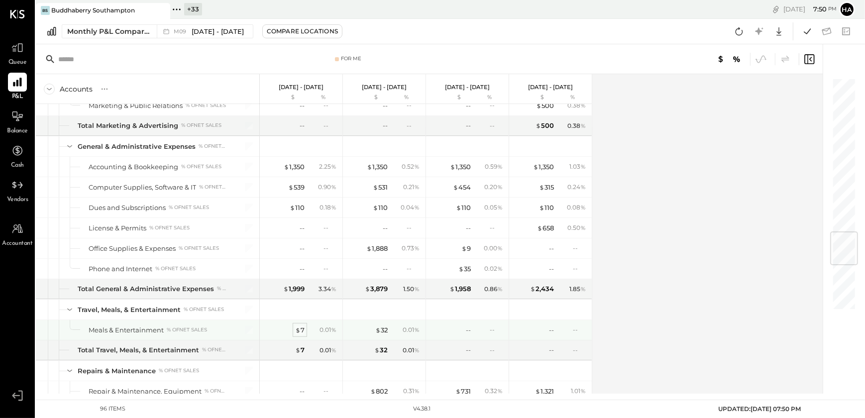
click at [303, 326] on div "$ 7" at bounding box center [299, 329] width 9 height 9
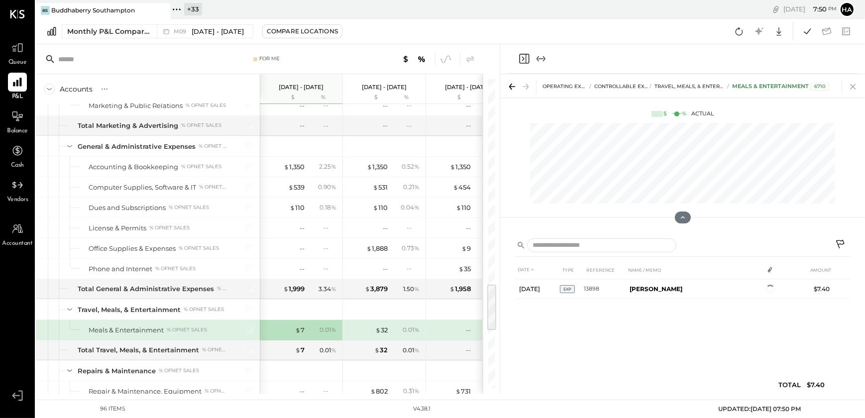
click at [852, 92] on icon at bounding box center [853, 87] width 14 height 14
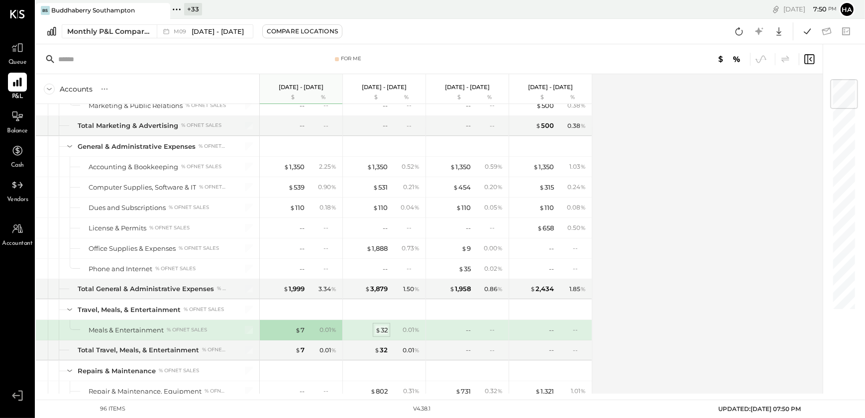
click at [386, 328] on div "$ 32" at bounding box center [381, 329] width 12 height 9
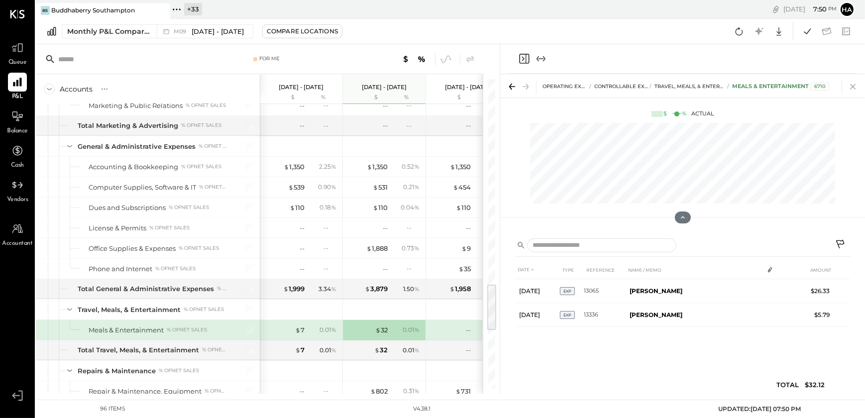
click at [851, 89] on icon at bounding box center [853, 87] width 14 height 14
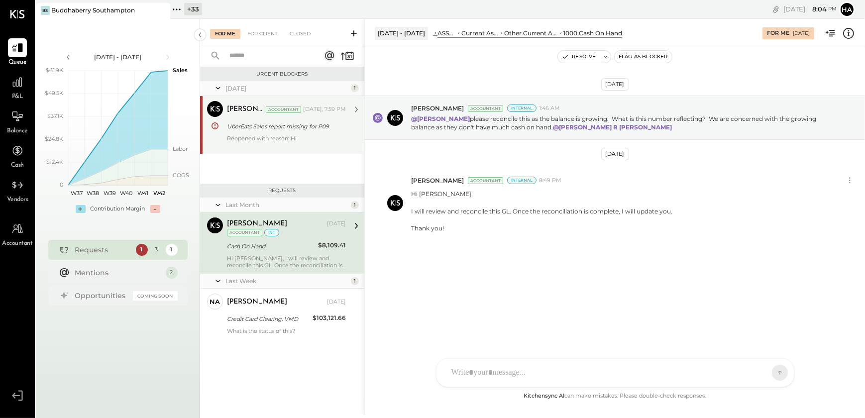
click at [252, 127] on div "UberEats Sales report missing for P09" at bounding box center [285, 126] width 116 height 10
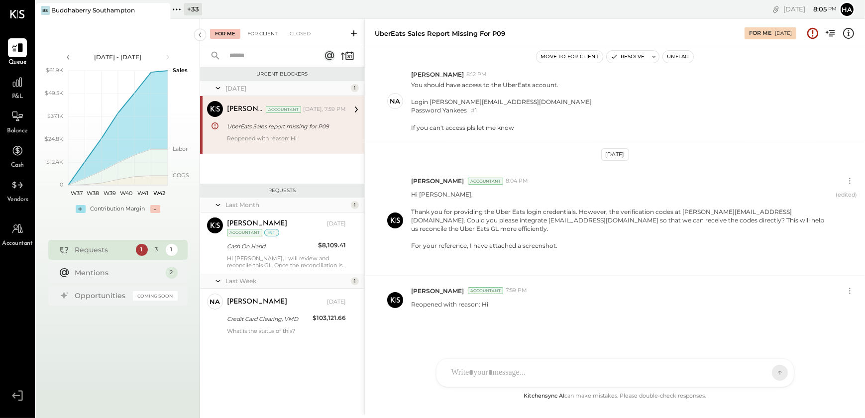
click at [263, 34] on div "For Client" at bounding box center [262, 34] width 40 height 10
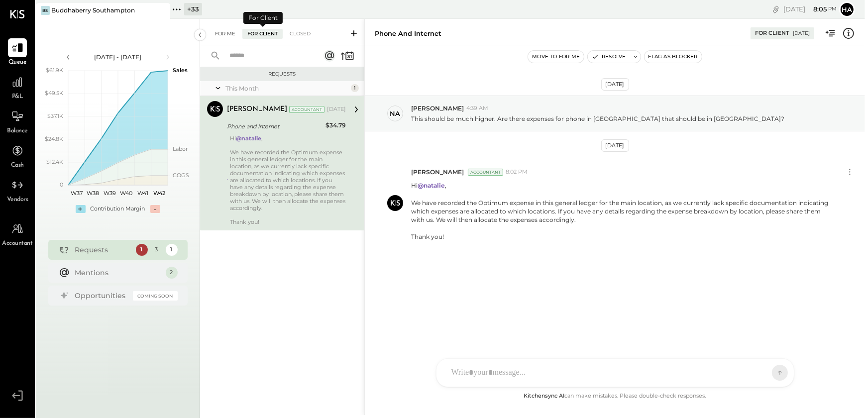
click at [224, 32] on div "For Me" at bounding box center [225, 34] width 30 height 10
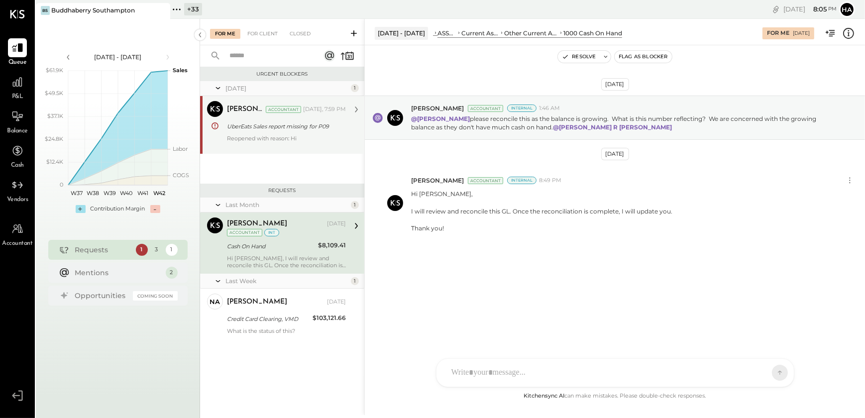
click at [251, 135] on div "Reopened with reason: Hi" at bounding box center [286, 142] width 119 height 14
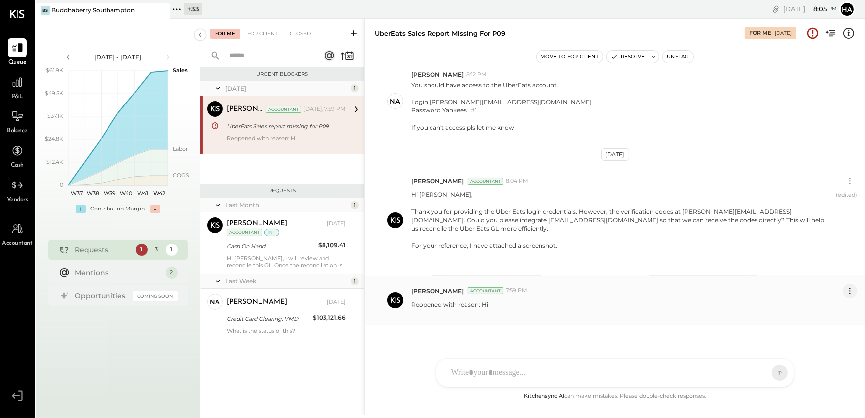
click at [849, 290] on icon at bounding box center [849, 290] width 1 height 1
click at [806, 316] on button "Delete Message..." at bounding box center [823, 324] width 67 height 16
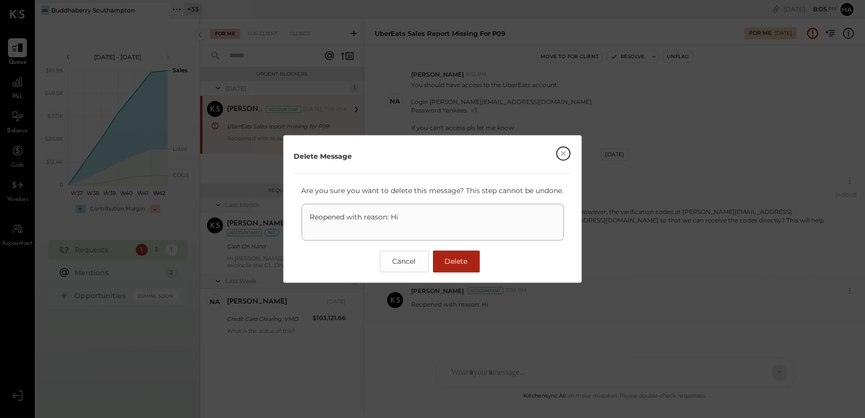
click at [457, 263] on span "Delete" at bounding box center [456, 261] width 23 height 9
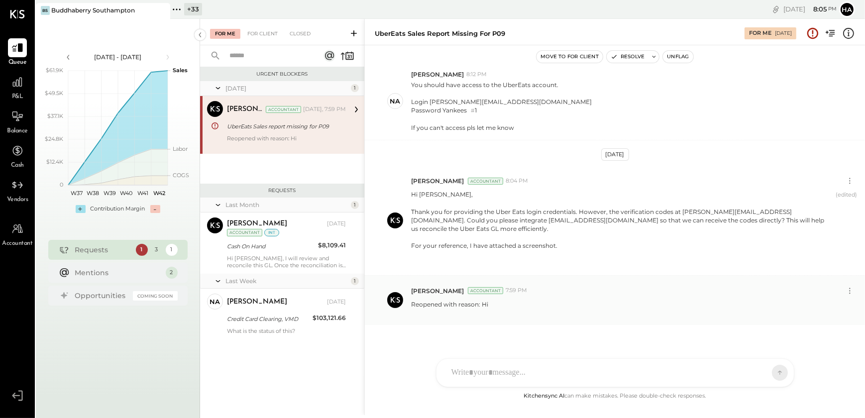
scroll to position [94, 0]
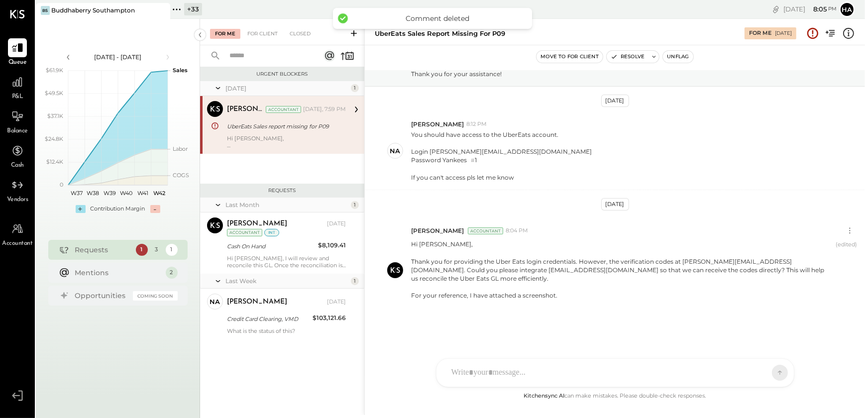
click at [264, 139] on div "Hi Natalie, Thank you for providing the Uber Eats login credentials. However, t…" at bounding box center [286, 142] width 119 height 14
drag, startPoint x: 571, startPoint y: 289, endPoint x: 432, endPoint y: 279, distance: 138.7
click at [432, 279] on p "Hi Natalie, Thank you for providing the Uber Eats login credentials. However, t…" at bounding box center [621, 278] width 420 height 77
click at [486, 381] on div "[PERSON_NAME] [PERSON_NAME] [PERSON_NAME] R [PERSON_NAME] MG [PERSON_NAME] N [P…" at bounding box center [615, 372] width 358 height 29
click at [471, 376] on icon at bounding box center [475, 373] width 10 height 10
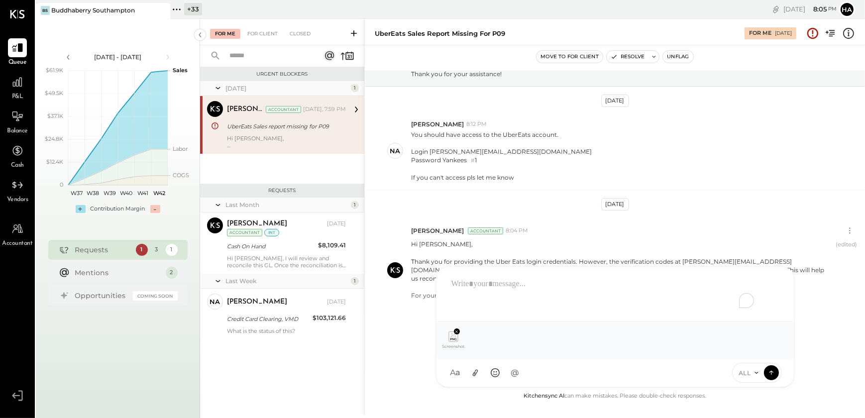
click at [769, 377] on icon at bounding box center [771, 373] width 9 height 10
click at [770, 373] on icon at bounding box center [771, 373] width 9 height 10
drag, startPoint x: 770, startPoint y: 375, endPoint x: 517, endPoint y: 303, distance: 262.7
click at [770, 375] on icon at bounding box center [771, 373] width 9 height 10
click at [458, 288] on div "To enrich screen reader interactions, please activate Accessibility in Grammarl…" at bounding box center [614, 293] width 337 height 40
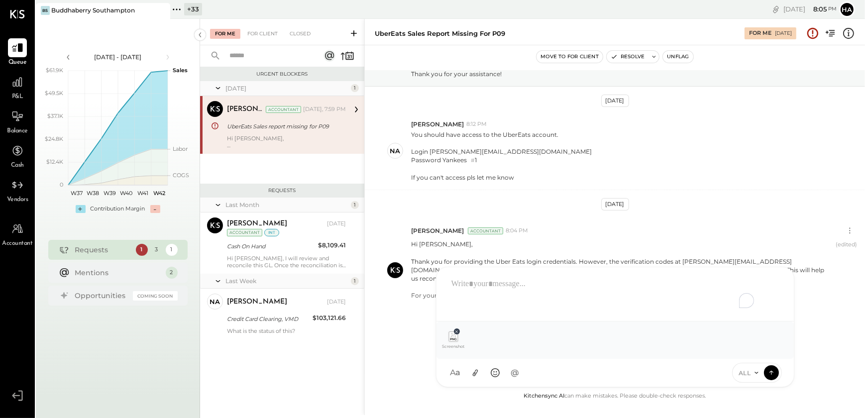
click at [455, 329] on icon at bounding box center [456, 331] width 4 height 4
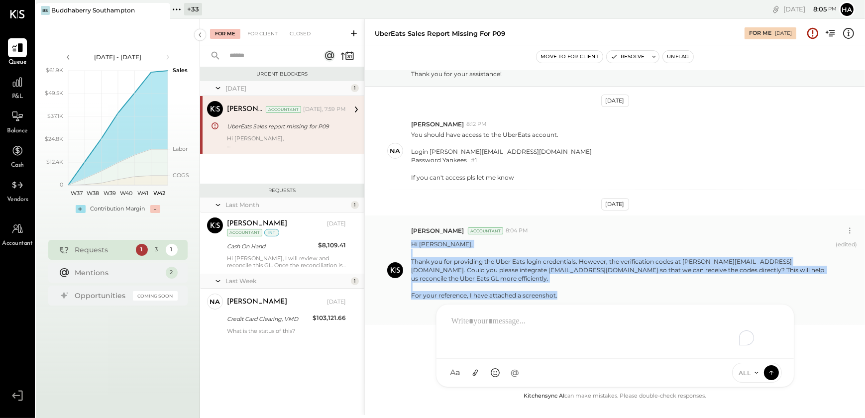
drag, startPoint x: 569, startPoint y: 287, endPoint x: 409, endPoint y: 245, distance: 164.6
click at [409, 245] on div "Harsh Talajiya Accountant 8:04 PM Hi Natalie, Thank you for providing the Uber …" at bounding box center [615, 269] width 500 height 109
copy p "Hi Natalie, Thank you for providing the Uber Eats login credentials. However, t…"
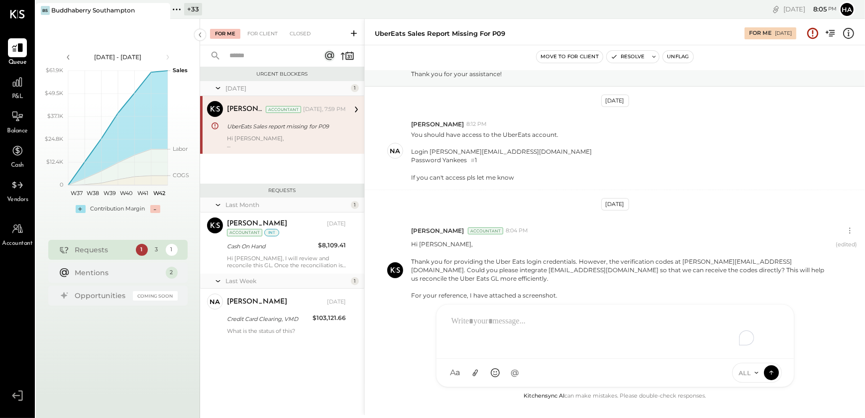
click at [471, 319] on div "To enrich screen reader interactions, please activate Accessibility in Grammarl…" at bounding box center [614, 330] width 337 height 40
paste div "To enrich screen reader interactions, please activate Accessibility in Grammarl…"
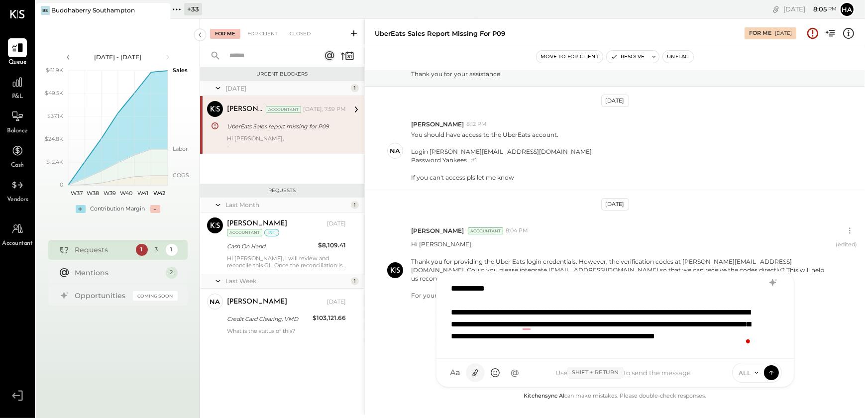
click at [475, 377] on icon at bounding box center [475, 373] width 10 height 10
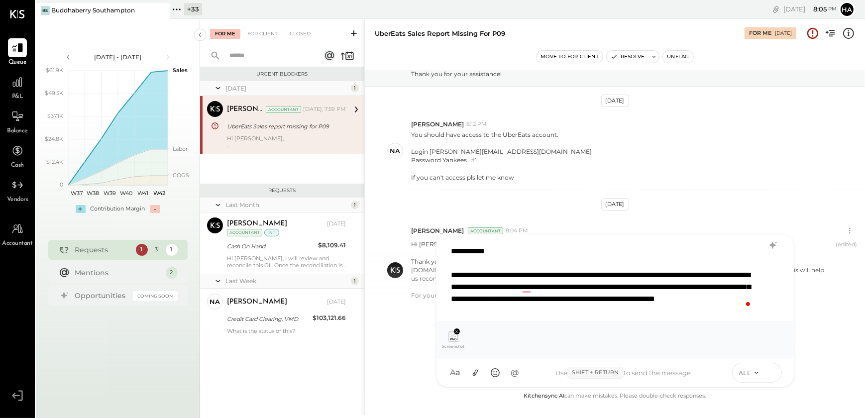
click at [769, 372] on icon at bounding box center [771, 371] width 4 height 2
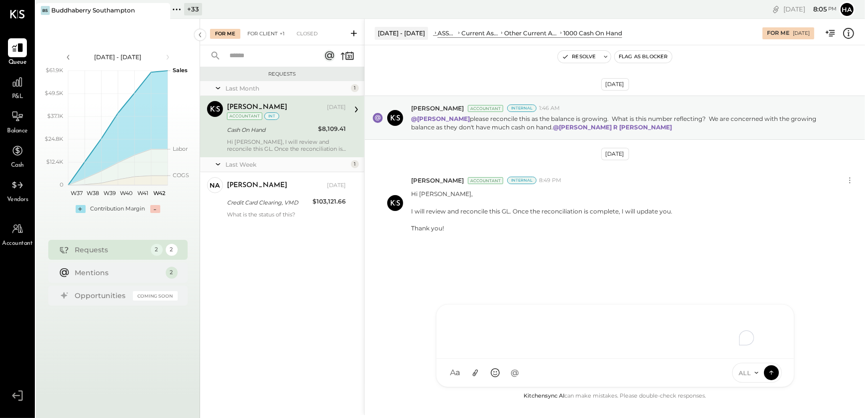
click at [253, 36] on div "For Client +1" at bounding box center [265, 34] width 47 height 10
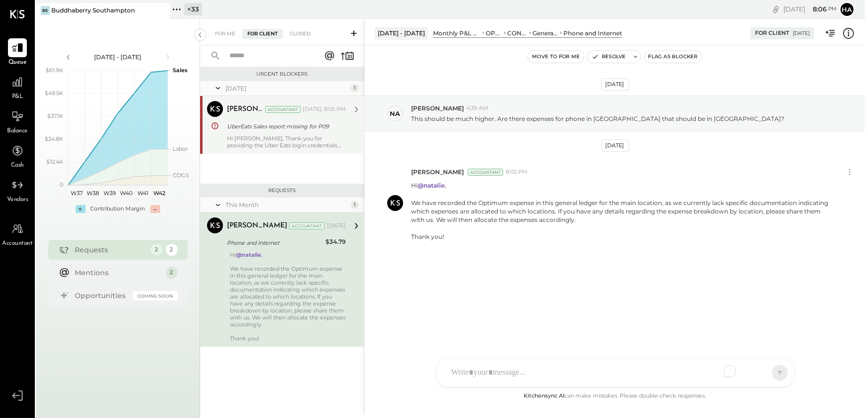
click at [253, 142] on div "Hi Natalie, Thank you for providing the Uber Eats login credentials. However, t…" at bounding box center [286, 142] width 119 height 14
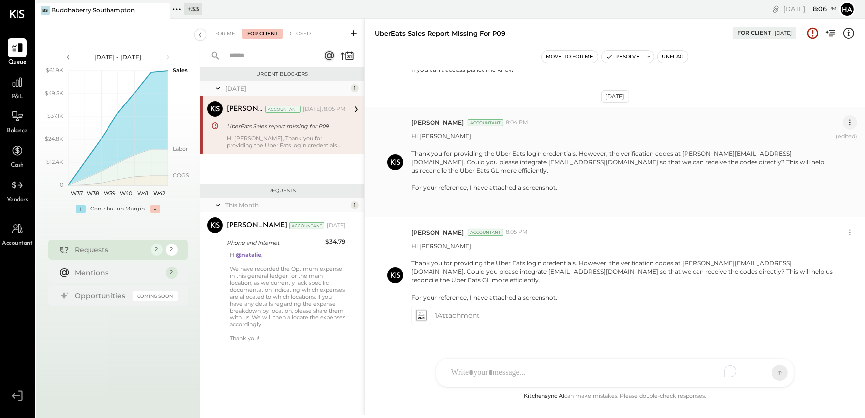
click at [848, 123] on icon at bounding box center [849, 122] width 10 height 10
click at [811, 156] on button "Delete Message..." at bounding box center [823, 156] width 67 height 16
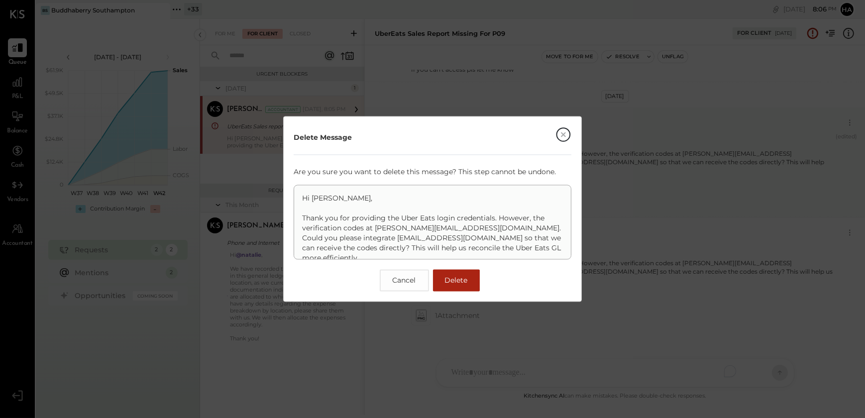
click at [450, 285] on button "Delete" at bounding box center [456, 281] width 47 height 22
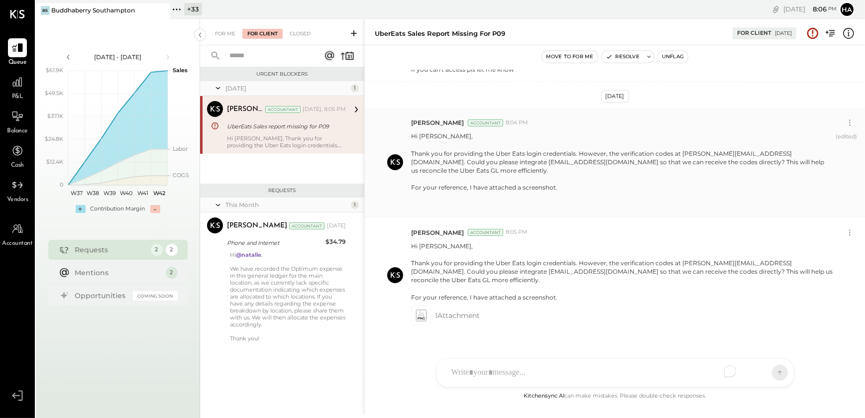
scroll to position [100, 0]
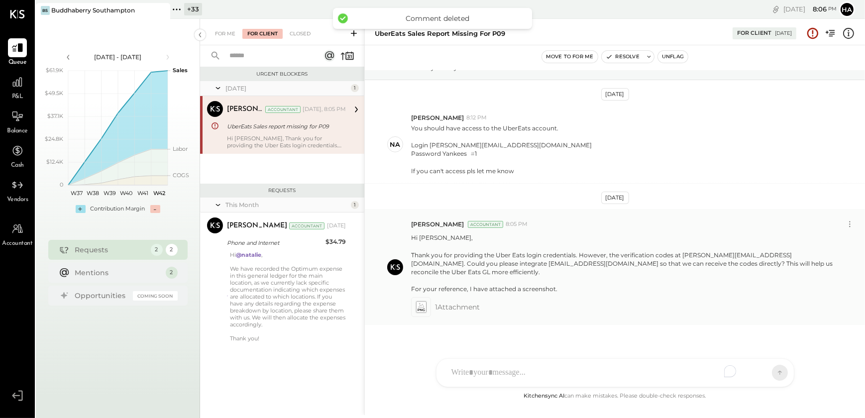
click at [224, 39] on div "For Me For Client Closed" at bounding box center [282, 32] width 164 height 26
click at [227, 30] on div "For Me" at bounding box center [225, 34] width 30 height 10
